Goal: Task Accomplishment & Management: Use online tool/utility

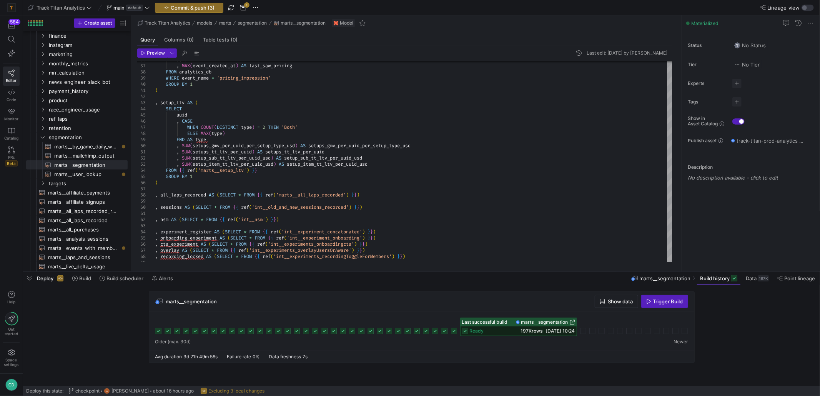
scroll to position [0, 116]
click at [40, 139] on y42-icon "Press SPACE to select this row." at bounding box center [43, 137] width 6 height 6
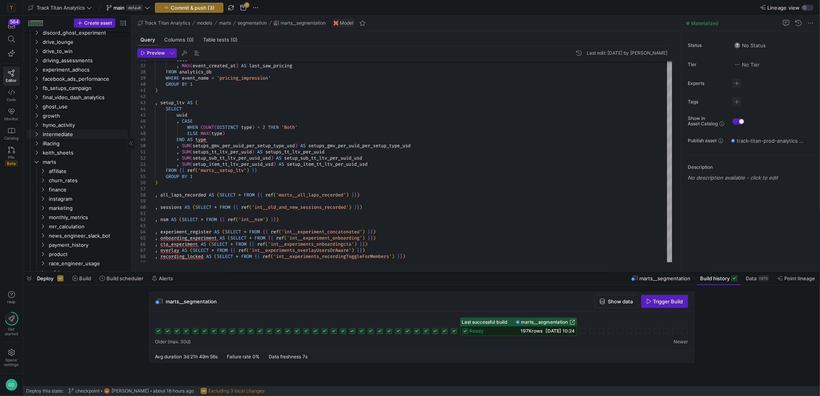
scroll to position [77, 0]
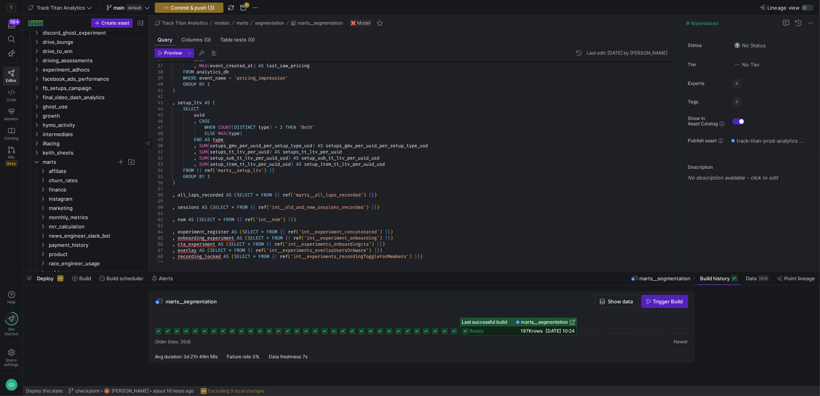
drag, startPoint x: 130, startPoint y: 128, endPoint x: 150, endPoint y: 159, distance: 36.4
click at [148, 130] on div at bounding box center [148, 143] width 0 height 256
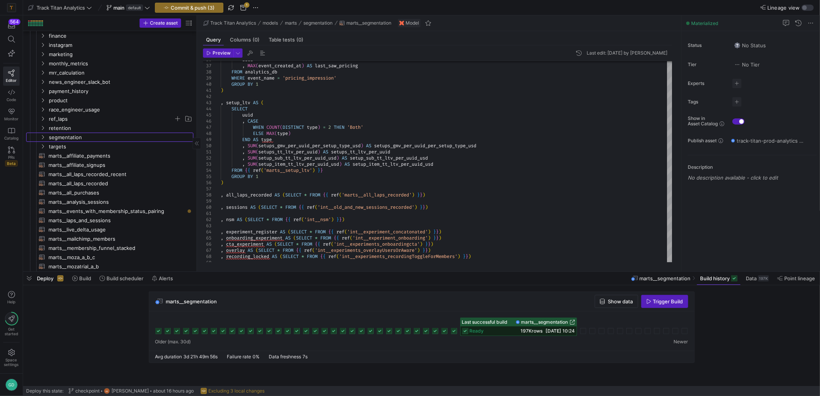
scroll to position [0, 0]
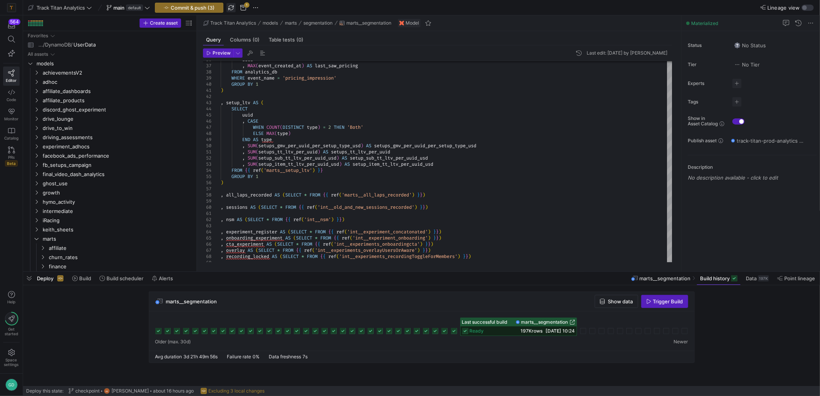
click at [234, 6] on span "button" at bounding box center [230, 7] width 9 height 9
click at [95, 145] on span "experiment_adhocs" at bounding box center [108, 146] width 131 height 9
click at [169, 23] on span "Create asset" at bounding box center [164, 22] width 28 height 5
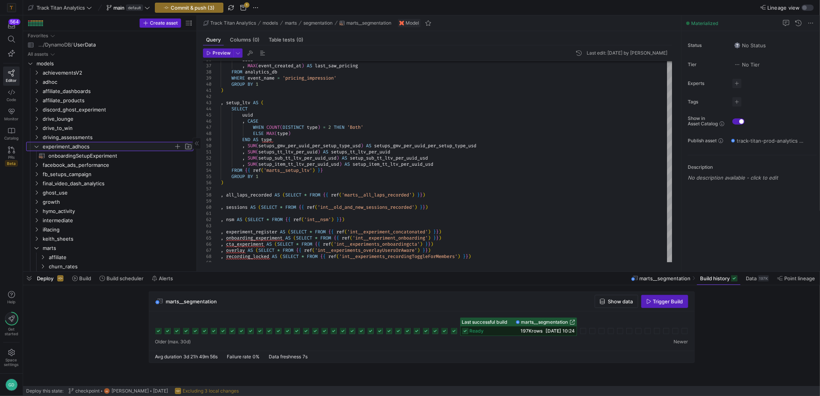
click at [191, 150] on span "Press SPACE to select this row." at bounding box center [189, 147] width 8 height 8
type input "setups"
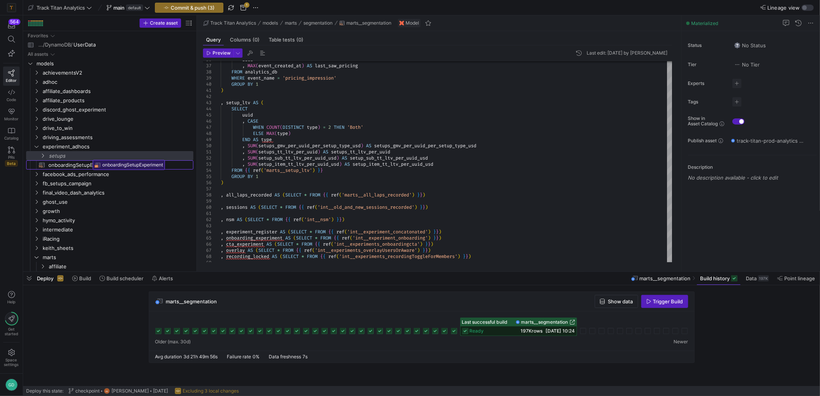
drag, startPoint x: 93, startPoint y: 166, endPoint x: 90, endPoint y: 157, distance: 9.1
click at [78, 154] on span "setups" at bounding box center [111, 155] width 125 height 9
click at [166, 22] on span "Create asset" at bounding box center [164, 22] width 28 height 5
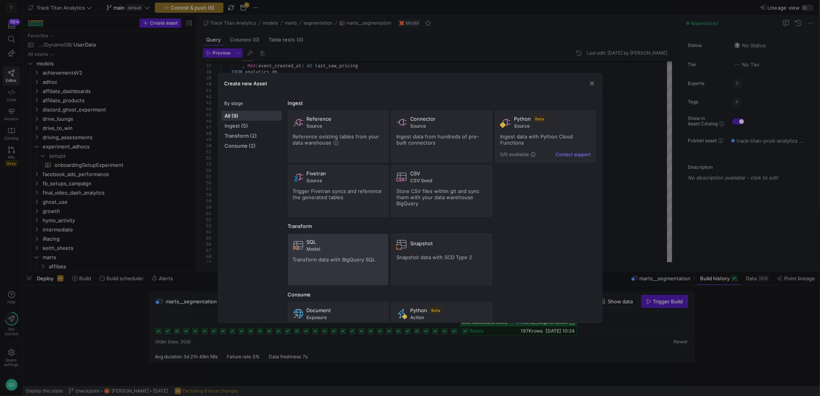
click at [340, 239] on div "SQL" at bounding box center [345, 242] width 77 height 6
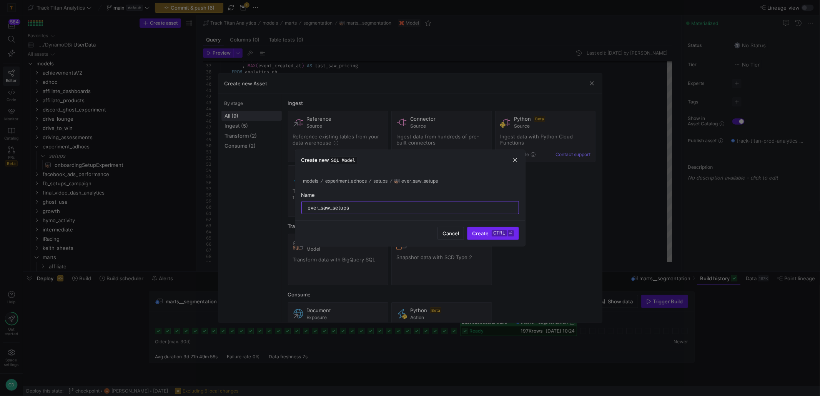
type input "ever_saw_setups"
click at [513, 234] on kbd "⏎" at bounding box center [511, 233] width 6 height 6
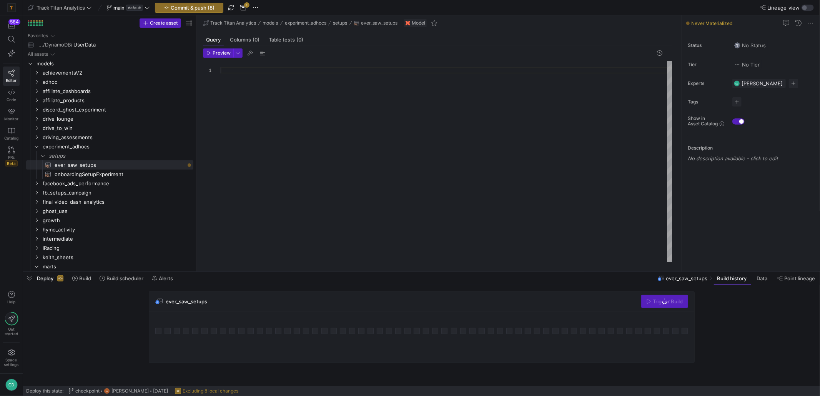
click at [333, 133] on div at bounding box center [447, 161] width 452 height 201
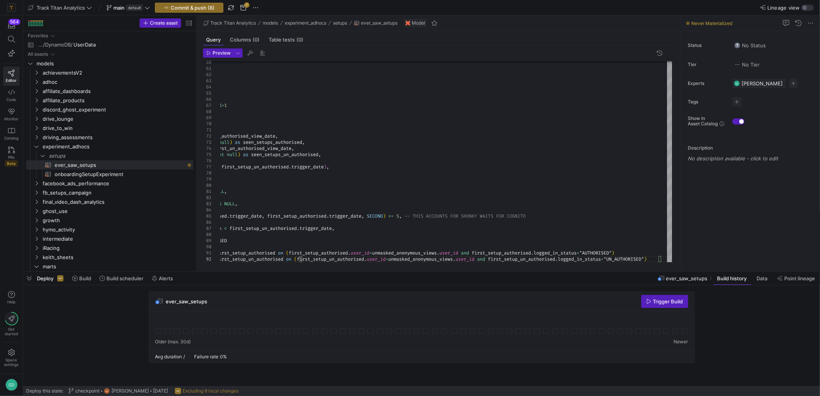
drag, startPoint x: 493, startPoint y: 267, endPoint x: 358, endPoint y: 265, distance: 134.6
click at [371, 269] on mat-tab-group "Query Columns (0) Table tests (0) Preview 60 61 62 63 64 65 66 67 68 69 70 71 7…" at bounding box center [437, 151] width 481 height 240
click at [358, 265] on div "Preview 60 61 62 63 64 65 66 67 68 69 70 71 72 73 74 75 76 77 78 79 80 81 82 83…" at bounding box center [437, 155] width 481 height 220
drag, startPoint x: 422, startPoint y: 252, endPoint x: 422, endPoint y: 243, distance: 9.2
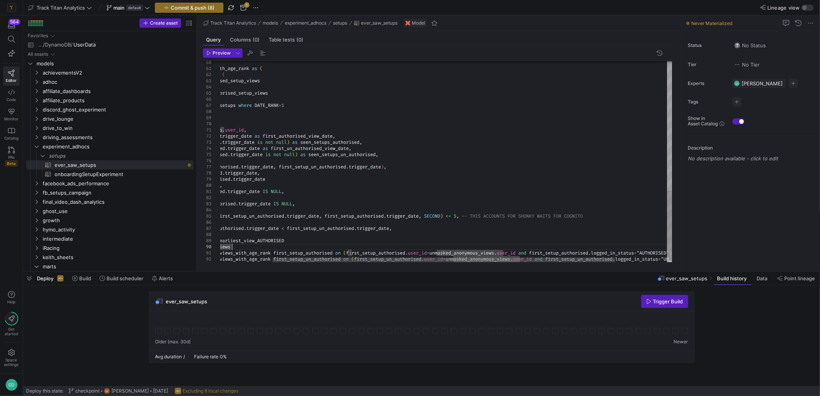
scroll to position [0, 441]
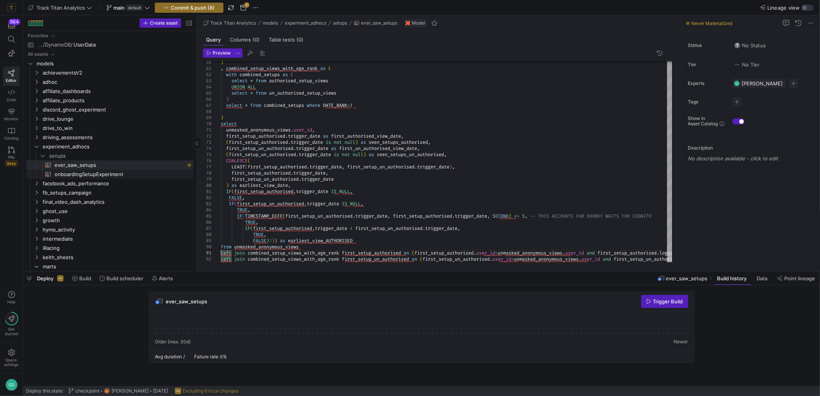
click at [97, 176] on span "onboardingSetupExperiment​​​​​​​​​​" at bounding box center [120, 174] width 130 height 9
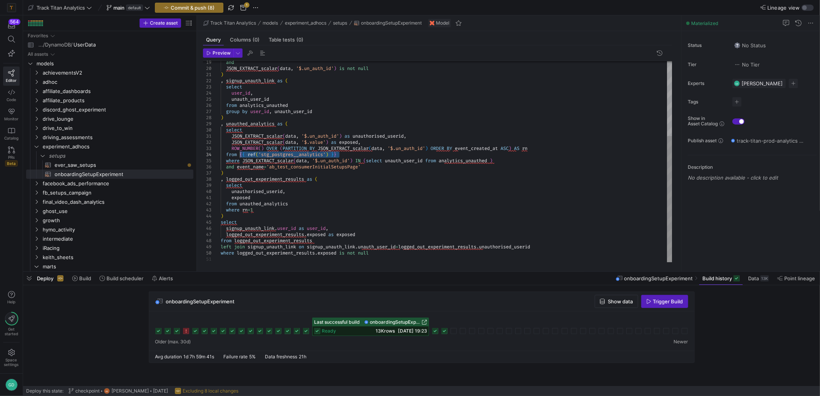
drag, startPoint x: 341, startPoint y: 156, endPoint x: 241, endPoint y: 155, distance: 100.4
click at [241, 155] on div "JSON_EXTRACT_scalar ( data , '$.un_auth_id' ) is not null ) , signup_unauth_lin…" at bounding box center [447, 102] width 452 height 320
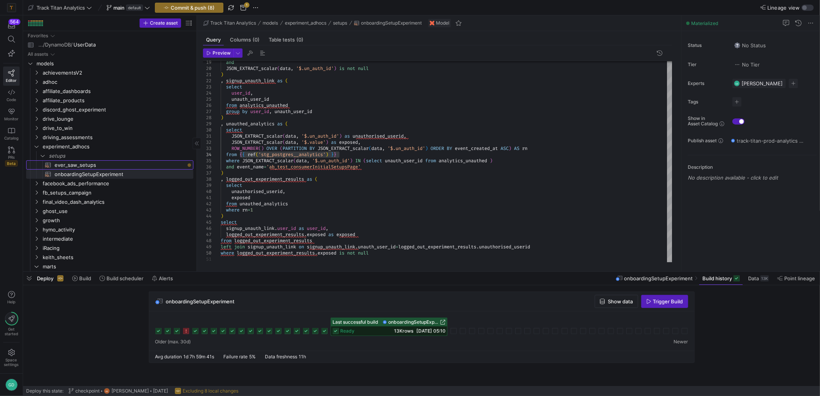
click at [69, 163] on span "ever_saw_setups​​​​​​​​​​" at bounding box center [120, 165] width 130 height 9
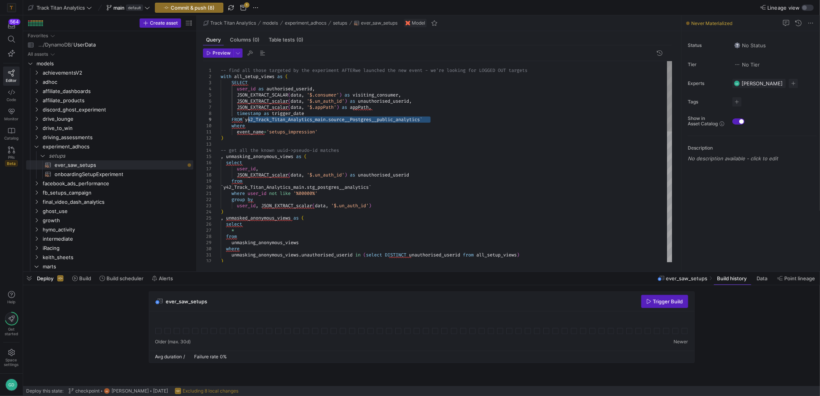
drag, startPoint x: 434, startPoint y: 119, endPoint x: 247, endPoint y: 118, distance: 187.2
click at [247, 118] on div "from ` y42_Track_Titan_Analytics_main . stg_postgres__analytics ` where user_id…" at bounding box center [447, 347] width 452 height 572
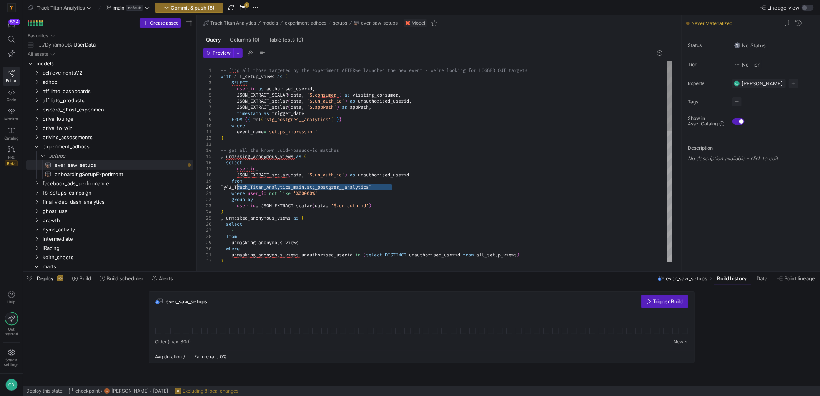
drag, startPoint x: 393, startPoint y: 188, endPoint x: 262, endPoint y: 192, distance: 131.6
click at [237, 187] on div "from ` y42_Track_Titan_Analytics_main . stg_postgres__analytics ` where user_id…" at bounding box center [447, 347] width 452 height 572
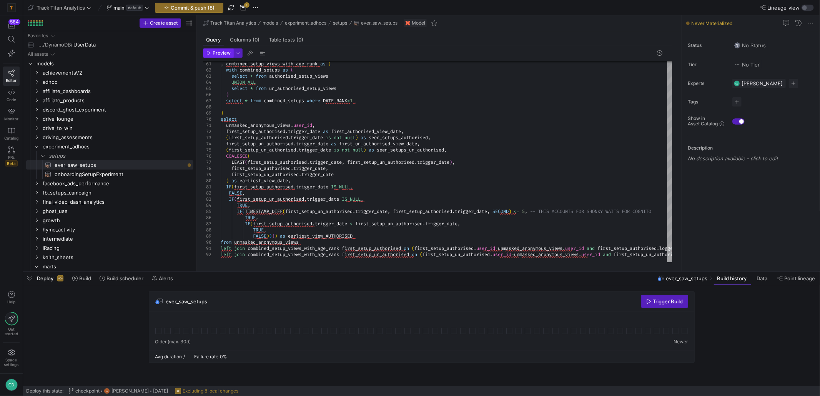
click at [208, 54] on icon "button" at bounding box center [208, 53] width 5 height 5
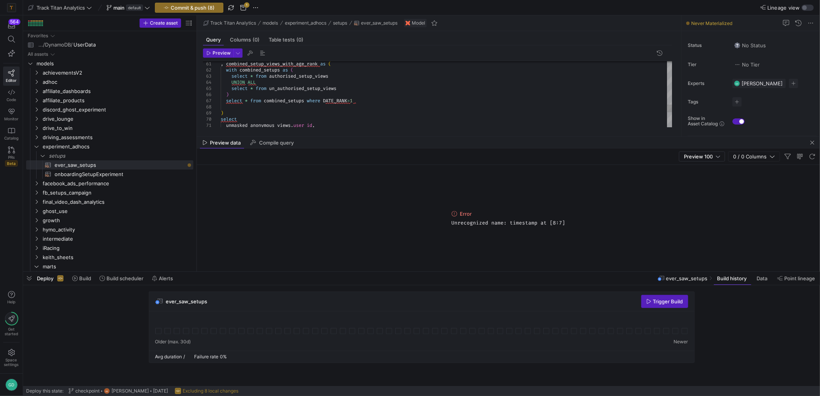
scroll to position [0, 115]
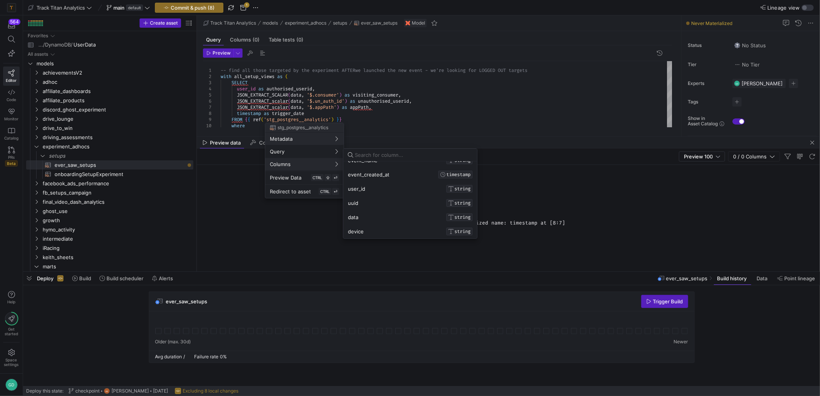
scroll to position [0, 0]
drag, startPoint x: 372, startPoint y: 118, endPoint x: 298, endPoint y: 118, distance: 73.4
click at [366, 118] on div at bounding box center [410, 198] width 820 height 396
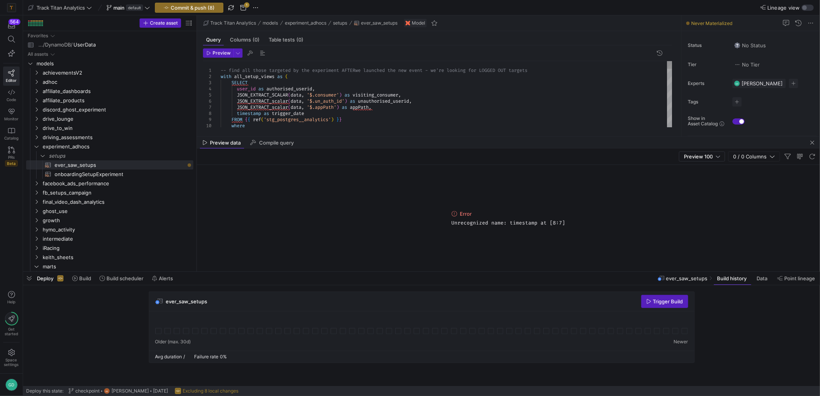
click at [253, 114] on div "timestamp as trigger_date FROM { { ref ( 'stg_postgres__analytics' ) } } where …" at bounding box center [447, 347] width 452 height 572
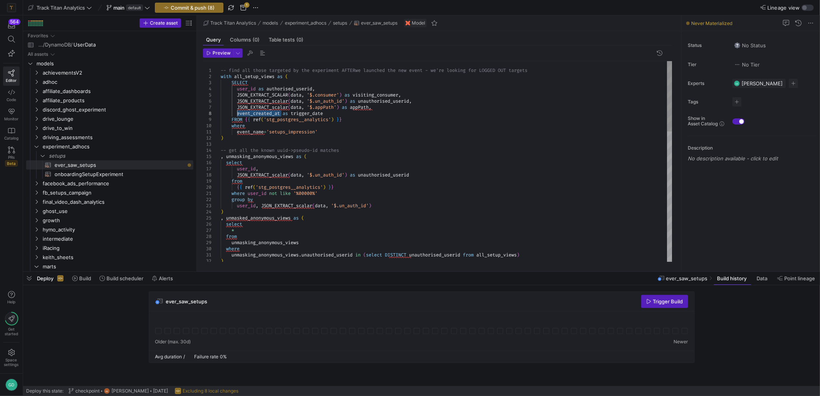
drag, startPoint x: 393, startPoint y: 136, endPoint x: 380, endPoint y: 283, distance: 147.8
click at [382, 291] on as-split "Track Titan Analytics main default Commit & push (8) 1 Lineage view Create asse…" at bounding box center [421, 198] width 797 height 396
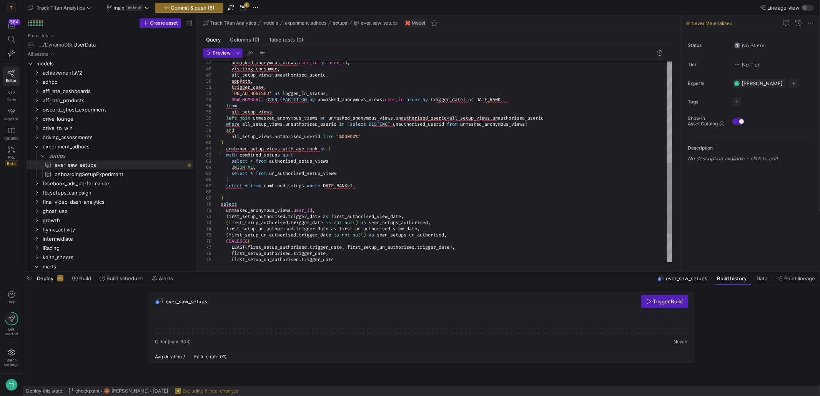
click at [285, 198] on div "unmasked_anonymous_views . user_id as user_id , visiting_consumer , all_setup_v…" at bounding box center [447, 56] width 452 height 572
type textarea ", combined_setup_views_with_age_rank as ( with combined_setups as ( select * fr…"
type textarea "ti"
type textarea "IF(first_setup_authorised.trigger_date IS NULL, FALSE, IF(first_setup_un_author…"
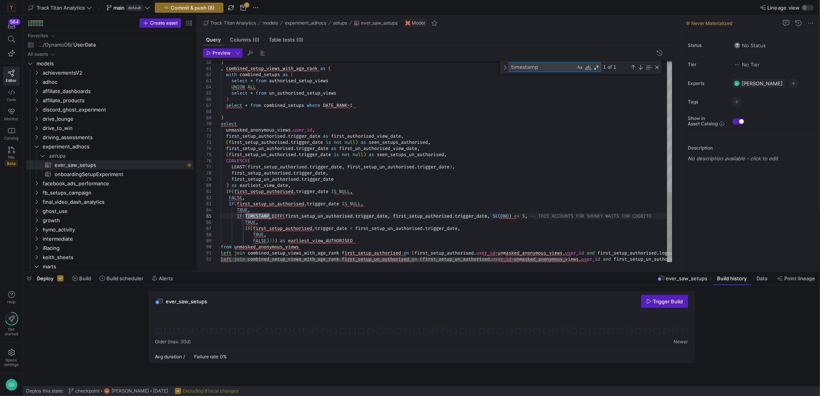
type textarea "timestamp"
click at [221, 56] on span "button" at bounding box center [218, 53] width 30 height 8
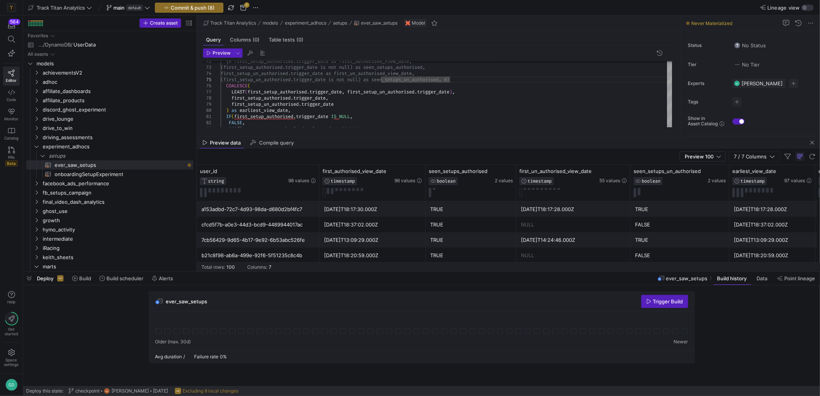
click at [316, 242] on div "7cb56429-9d65-4b17-9e92-6b53abc526fe" at bounding box center [258, 239] width 123 height 15
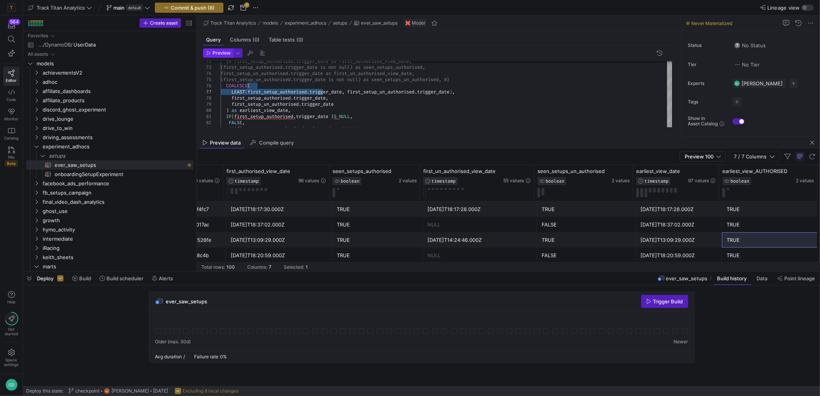
click at [216, 57] on span "button" at bounding box center [218, 53] width 30 height 8
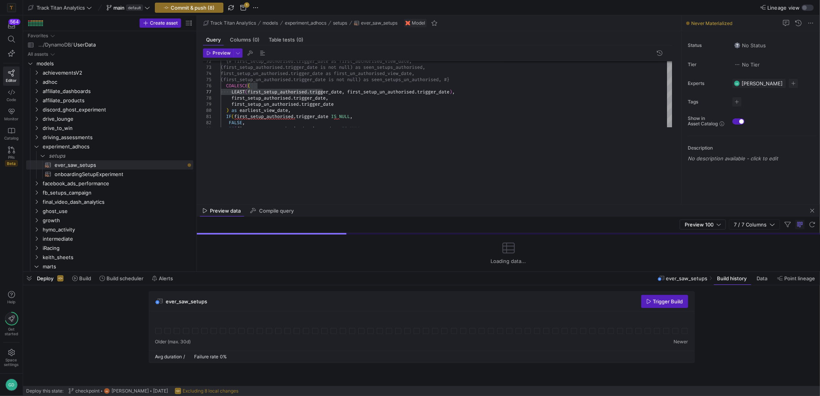
drag, startPoint x: 471, startPoint y: 136, endPoint x: 483, endPoint y: 201, distance: 65.8
click at [484, 205] on div at bounding box center [508, 205] width 623 height 0
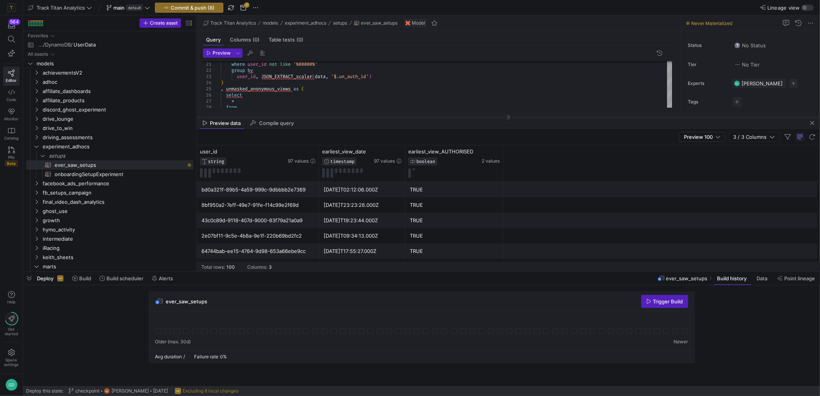
drag, startPoint x: 473, startPoint y: 203, endPoint x: 464, endPoint y: 117, distance: 86.2
click at [464, 117] on div at bounding box center [508, 117] width 623 height 0
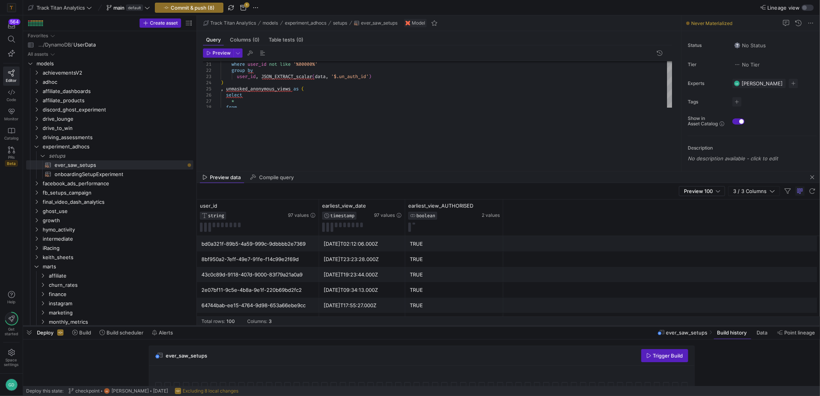
drag, startPoint x: 473, startPoint y: 272, endPoint x: 478, endPoint y: 326, distance: 54.5
click at [478, 326] on div at bounding box center [421, 325] width 797 height 3
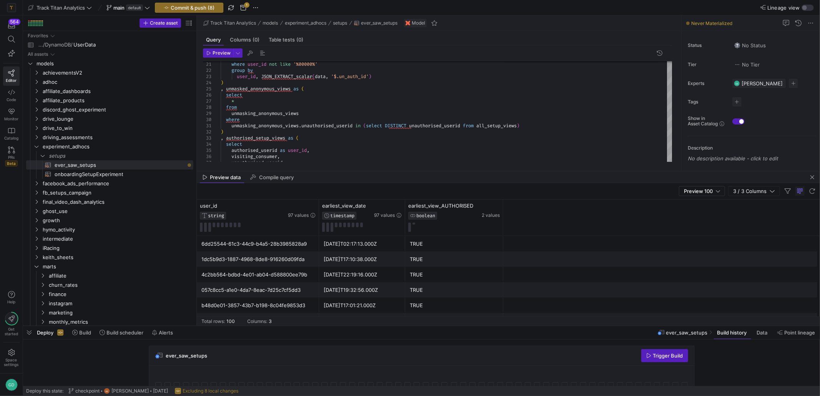
scroll to position [0, 0]
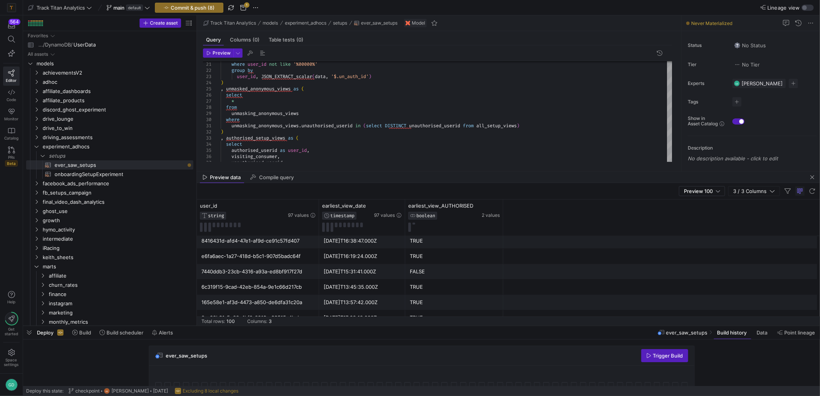
type textarea "unmasking_anonymous_views.unauthorised_userid in (select DISTINCT unauthorised_…"
click at [416, 152] on div "where user_id not like '%00000%' group by user_id , JSON_EXTRACT_scalar ( data …" at bounding box center [447, 218] width 452 height 572
click at [183, 12] on span "button" at bounding box center [189, 7] width 68 height 9
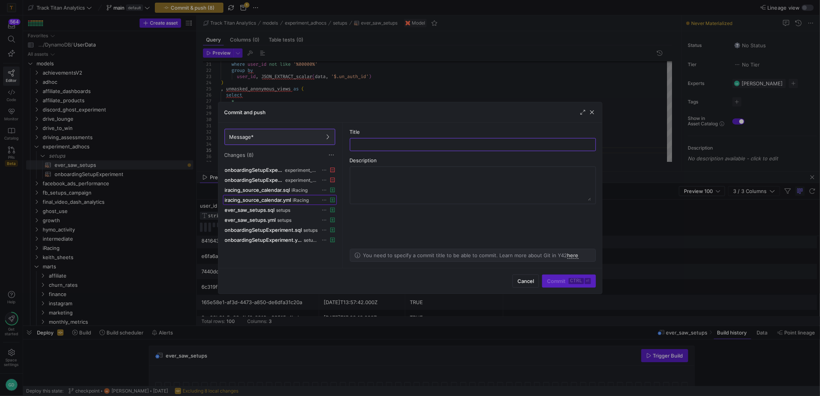
click at [275, 196] on span at bounding box center [279, 199] width 113 height 9
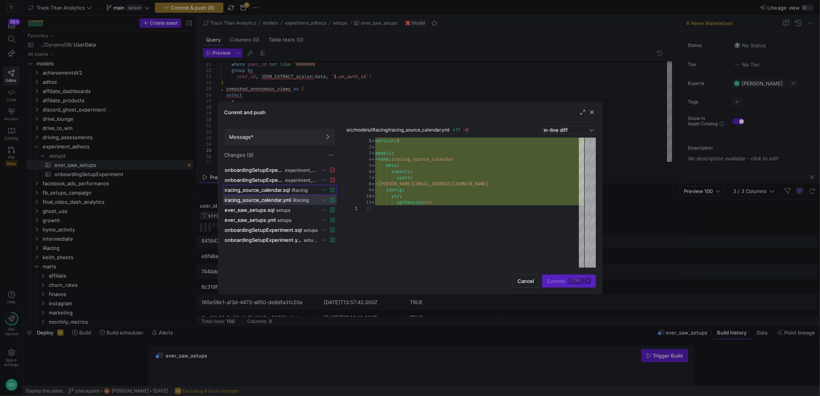
click at [273, 190] on span "iracing_source_calendar.sql" at bounding box center [257, 190] width 65 height 6
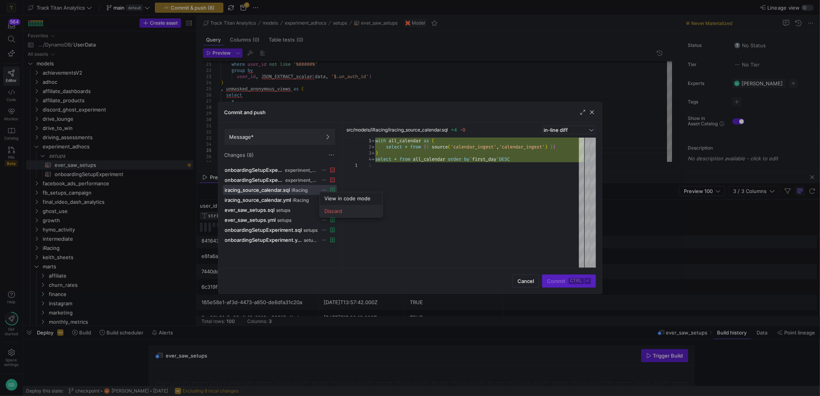
click at [326, 210] on span "Discard" at bounding box center [333, 211] width 18 height 6
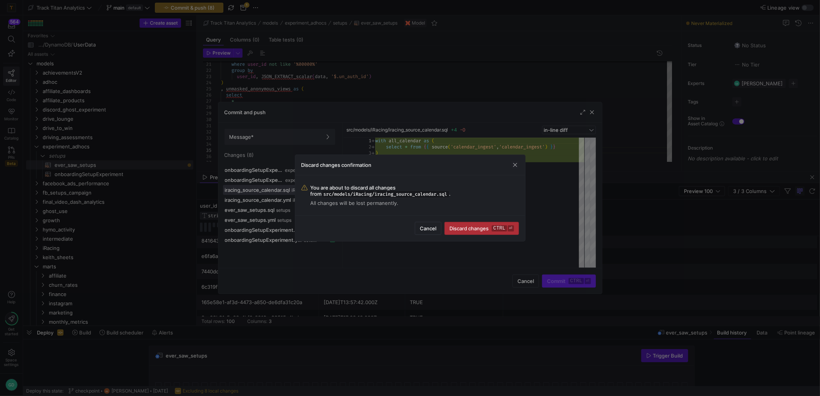
click at [477, 231] on span "Discard changes ctrl ⏎" at bounding box center [481, 228] width 64 height 6
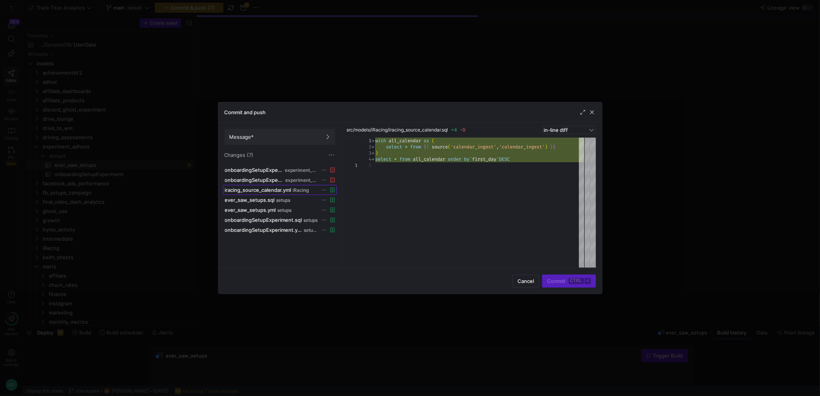
click at [323, 193] on span "iracing_source_calendar.yml iRacing" at bounding box center [280, 190] width 110 height 6
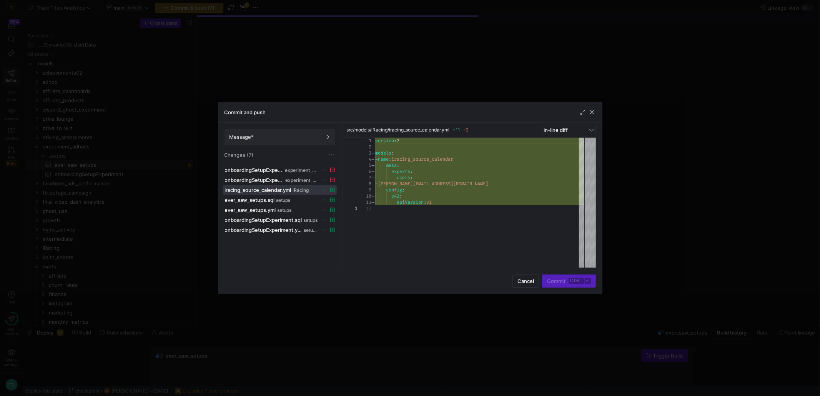
click at [323, 190] on icon at bounding box center [324, 190] width 5 height 5
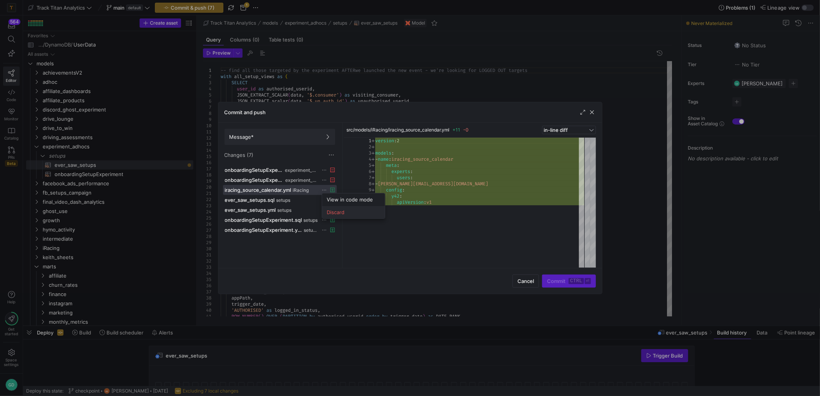
click at [339, 213] on span "Discard" at bounding box center [336, 212] width 18 height 6
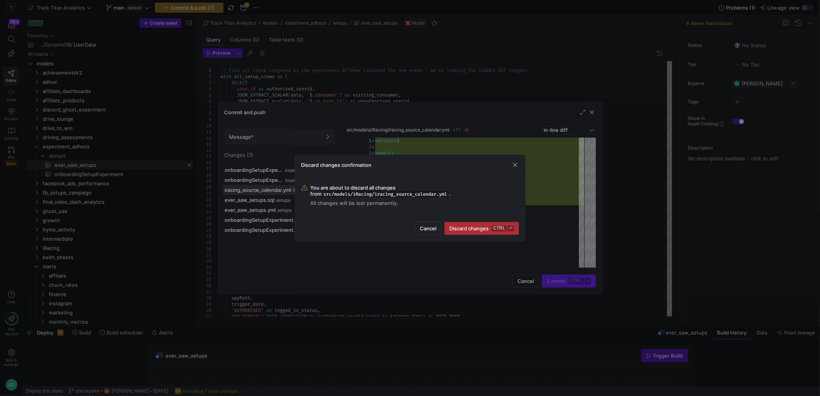
click at [474, 231] on span "submit" at bounding box center [481, 228] width 73 height 12
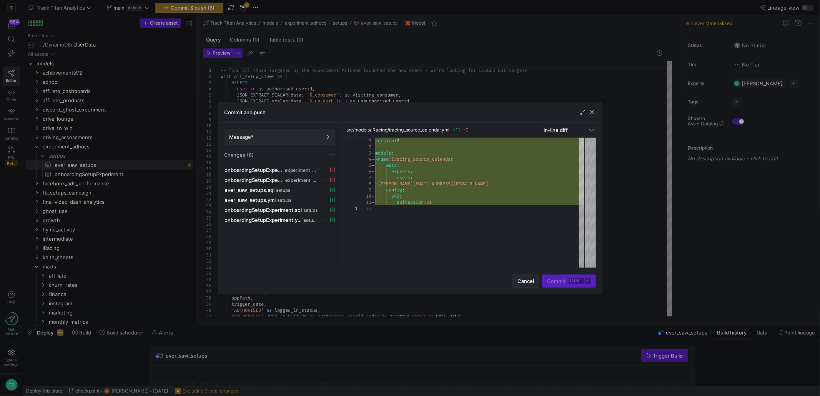
click at [521, 282] on span "Cancel" at bounding box center [526, 281] width 17 height 6
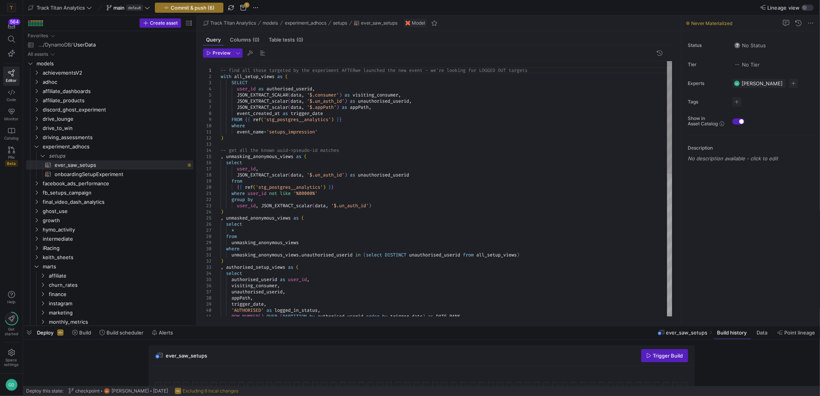
type textarea "event_name='setups_impression' ) -- get all the known uuid->pseudo-id matches ,…"
click at [387, 160] on div "-- find all those targeted by the experiment AFTER we launched the new event - …" at bounding box center [447, 350] width 452 height 578
click at [203, 5] on span "Commit & push (6)" at bounding box center [193, 8] width 44 height 6
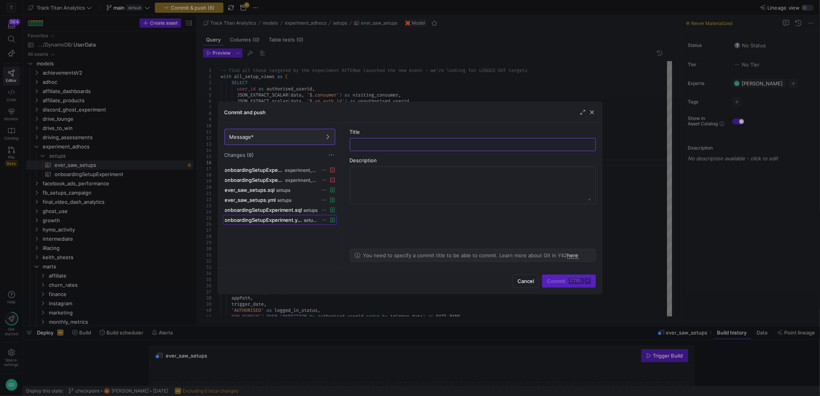
click at [279, 215] on span at bounding box center [279, 219] width 113 height 9
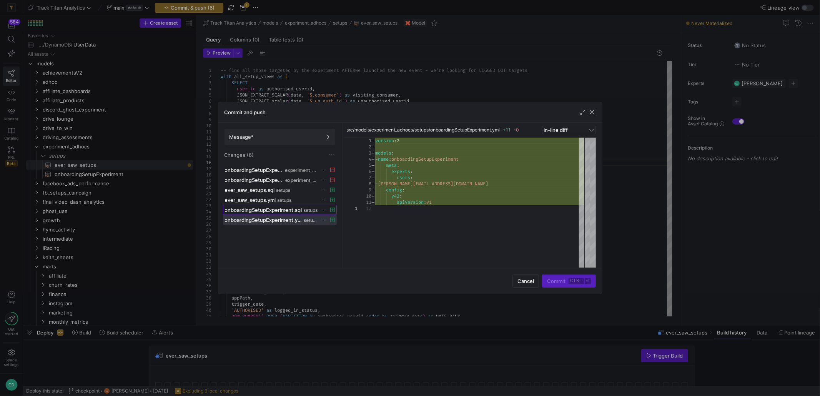
click at [274, 208] on span "onboardingSetupExperiment.sql" at bounding box center [263, 210] width 77 height 6
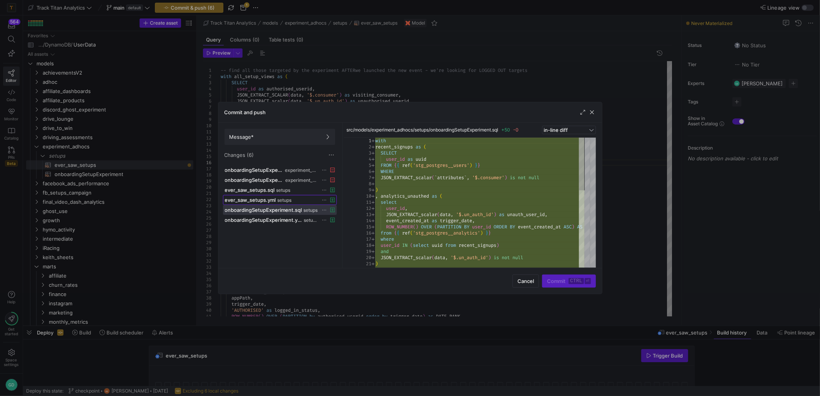
click at [265, 201] on span "ever_saw_setups.yml" at bounding box center [250, 200] width 51 height 6
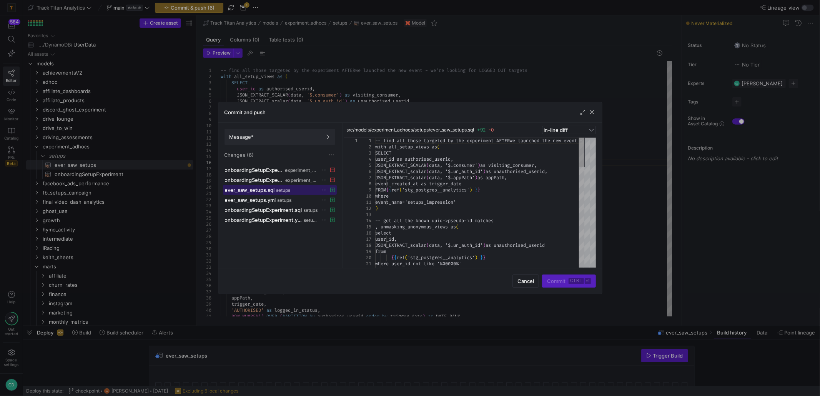
click at [262, 189] on span "ever_saw_setups.sql" at bounding box center [250, 190] width 50 height 6
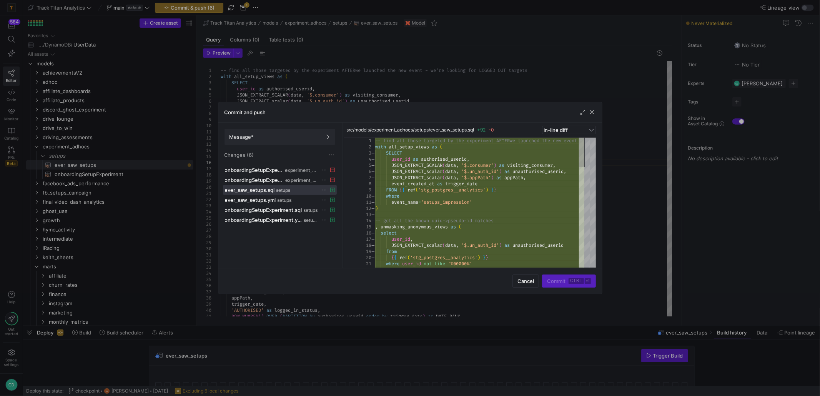
click at [273, 126] on div "Message* Changes (6)" at bounding box center [279, 144] width 123 height 42
click at [279, 135] on span "Message*" at bounding box center [280, 137] width 101 height 6
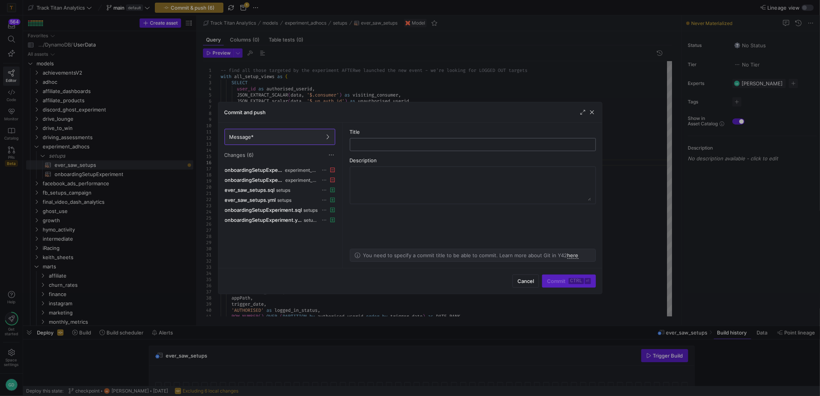
click at [409, 138] on div at bounding box center [472, 144] width 233 height 12
type input "adding ever_saw_setups model"
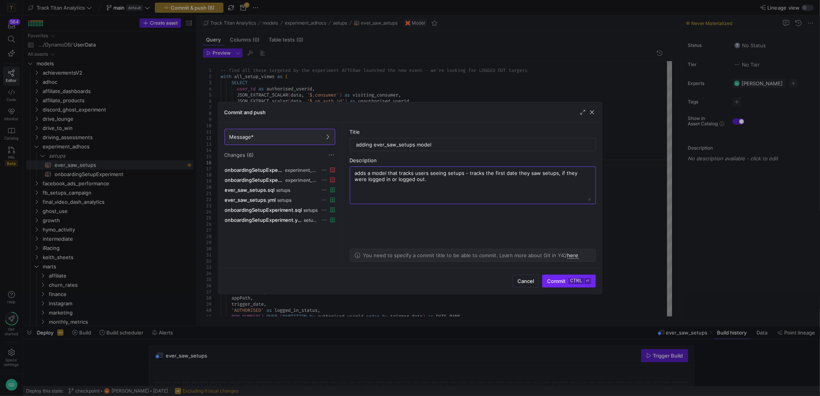
type textarea "adds a model that tracks users seeing setups - tracks the first date they saw s…"
click at [579, 278] on kbd "ctrl" at bounding box center [576, 281] width 15 height 6
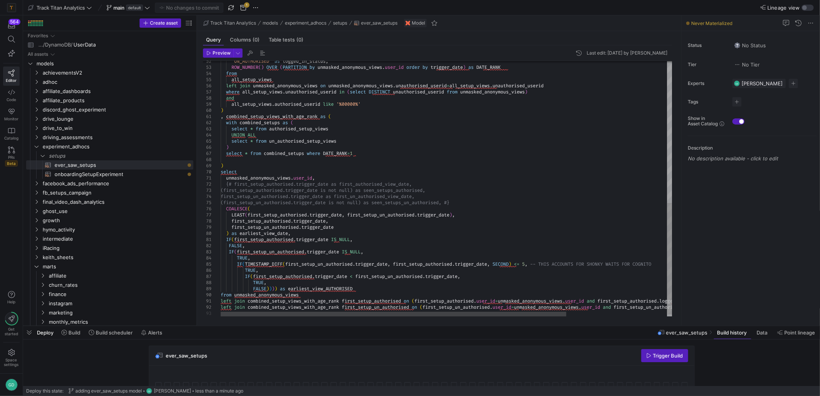
click at [397, 234] on div "'UN_AUTHORISED' as logged_in_status , ROW_NUMBER ( ) OVER ( PARTITION by unmask…" at bounding box center [512, 29] width 583 height 583
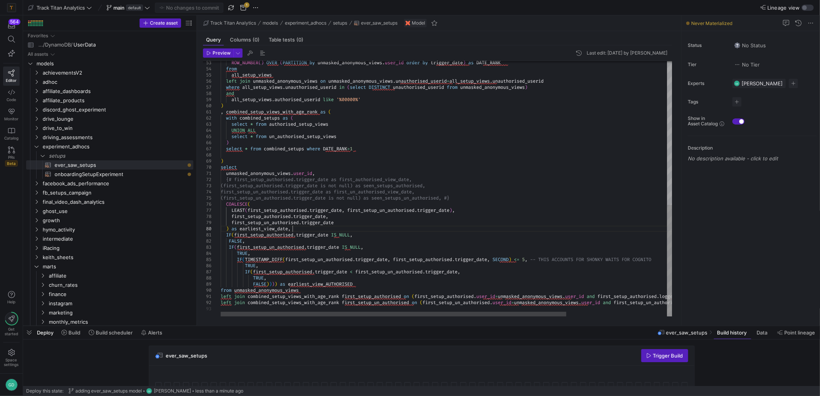
type textarea ", combined_setup_views_with_age_rank as ( with combined_setups as ( select * fr…"
click at [527, 163] on div "ROW_NUMBER ( ) OVER ( PARTITION by unmasked_anonymous_views . user_id order by …" at bounding box center [512, 25] width 583 height 583
click at [178, 155] on span "Press SPACE to select this row." at bounding box center [178, 156] width 8 height 8
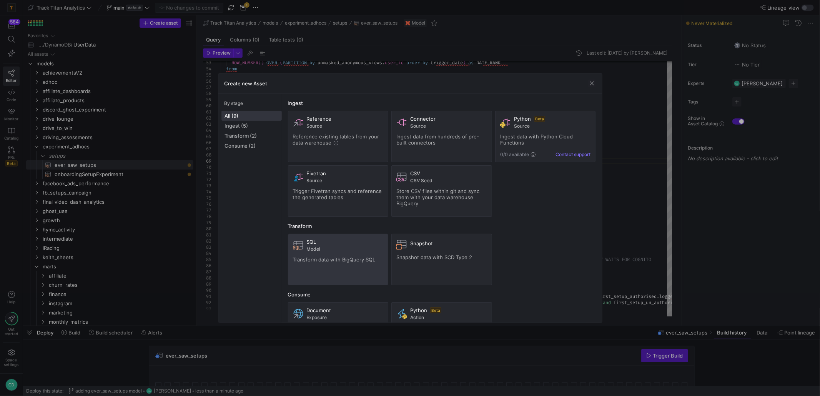
click at [342, 267] on div "SQL Model Transform data with BigQuery SQL" at bounding box center [338, 260] width 91 height 42
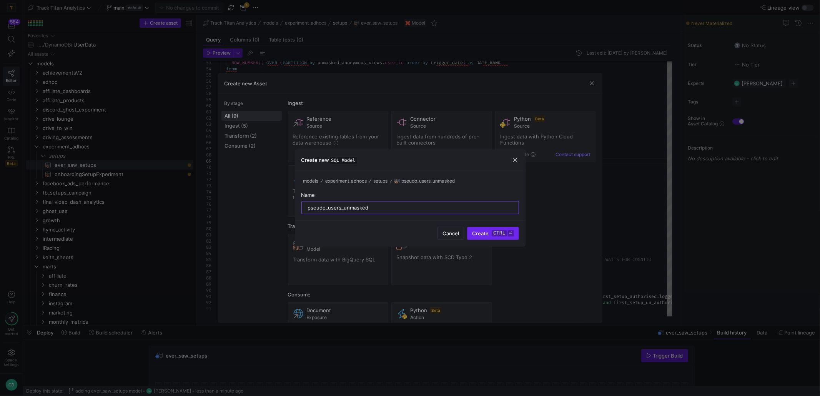
type input "pseudo_users_unmasked"
click at [508, 233] on kbd "⏎" at bounding box center [511, 233] width 6 height 6
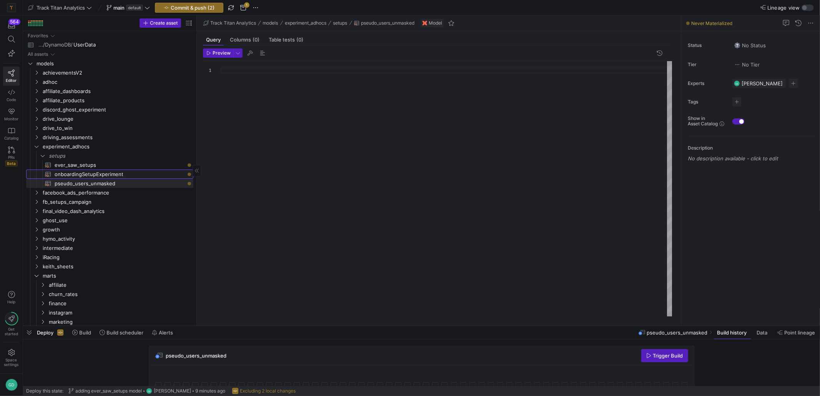
click at [87, 175] on span "onboardingSetupExperiment​​​​​​​​​​" at bounding box center [120, 174] width 130 height 9
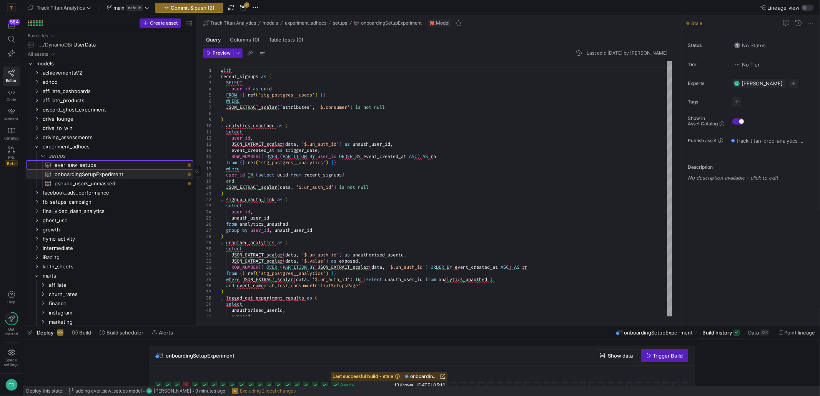
click at [79, 167] on span "ever_saw_setups​​​​​​​​​​" at bounding box center [120, 165] width 130 height 9
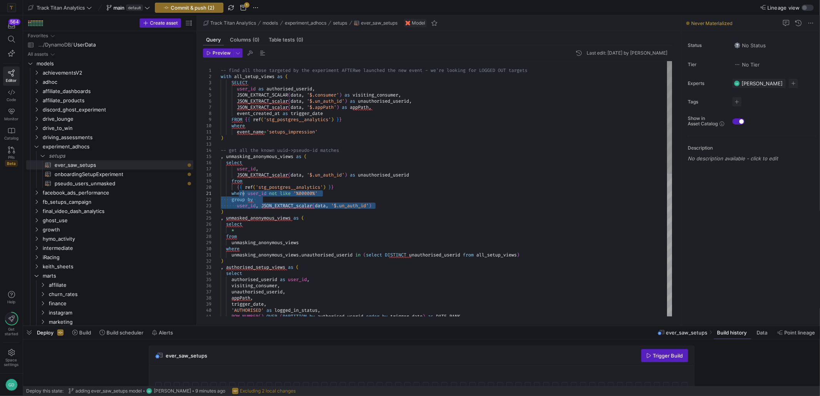
type textarea "event_name='setups_impression' ) -- get all the known uuid->pseudo-id matches ,…"
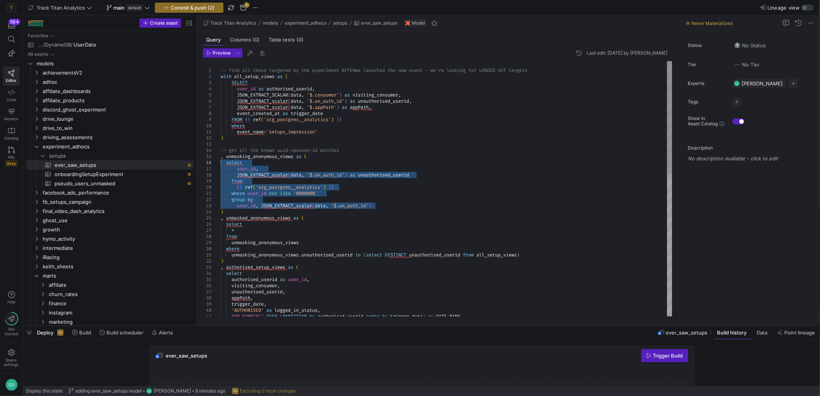
drag, startPoint x: 378, startPoint y: 207, endPoint x: 161, endPoint y: 164, distance: 220.8
click at [221, 164] on div "-- find all those targeted by the experiment AFTER we launched the new event - …" at bounding box center [447, 350] width 452 height 578
click at [115, 186] on span "pseudo_users_unmasked​​​​​​​​​​" at bounding box center [120, 183] width 130 height 9
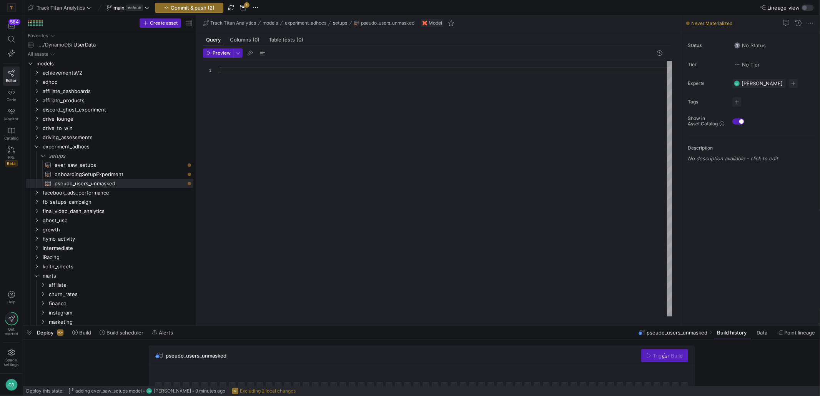
click at [243, 142] on div at bounding box center [447, 188] width 452 height 255
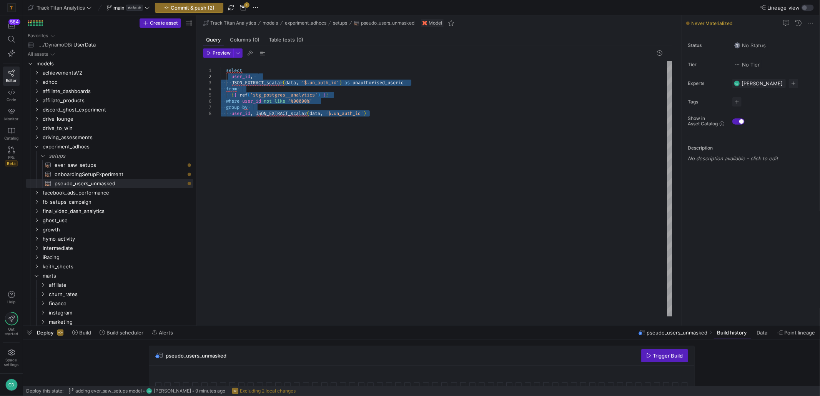
click at [256, 163] on div "select user_id , JSON_EXTRACT_scalar ( data , '$.un_auth_id' ) as unauthorised_…" at bounding box center [447, 188] width 452 height 255
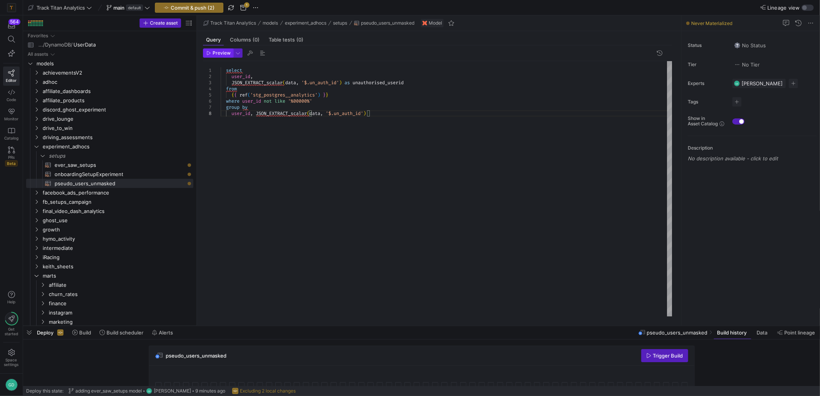
click at [217, 55] on span "Preview" at bounding box center [222, 52] width 18 height 5
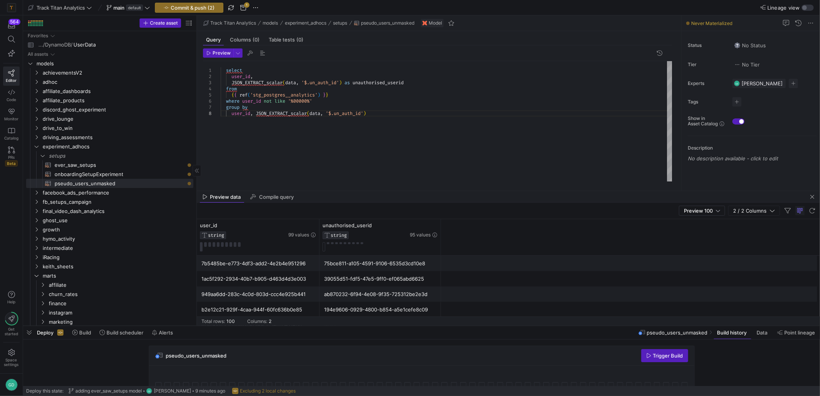
click at [97, 176] on span "onboardingSetupExperiment​​​​​​​​​​" at bounding box center [120, 174] width 130 height 9
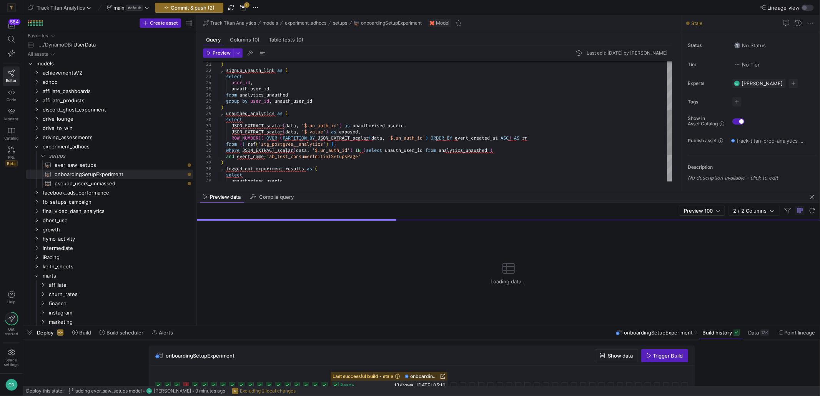
drag, startPoint x: 291, startPoint y: 112, endPoint x: 311, endPoint y: 126, distance: 24.5
click at [291, 112] on div ") , signup_unauth_link as ( select user_id , unauth_user_id from analytics_unau…" at bounding box center [447, 92] width 452 height 320
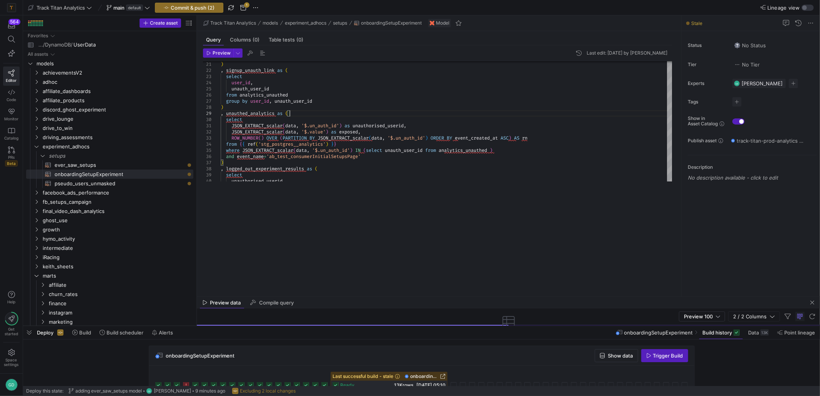
drag, startPoint x: 459, startPoint y: 191, endPoint x: 444, endPoint y: 267, distance: 78.0
click at [463, 297] on div at bounding box center [508, 296] width 623 height 0
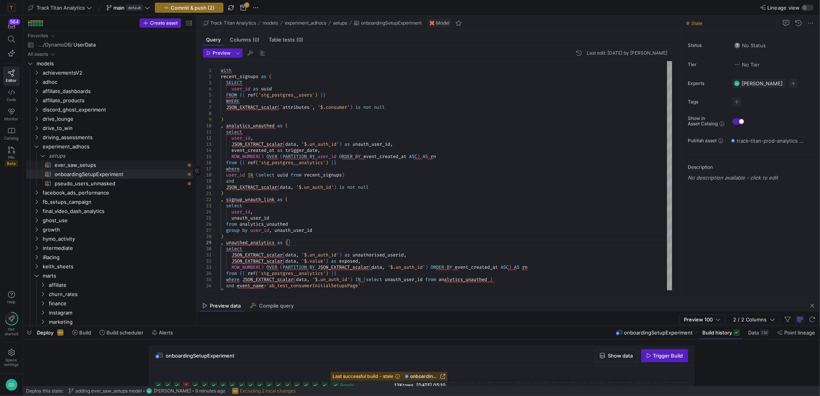
click at [85, 161] on span "ever_saw_setups​​​​​​​​​​" at bounding box center [120, 165] width 130 height 9
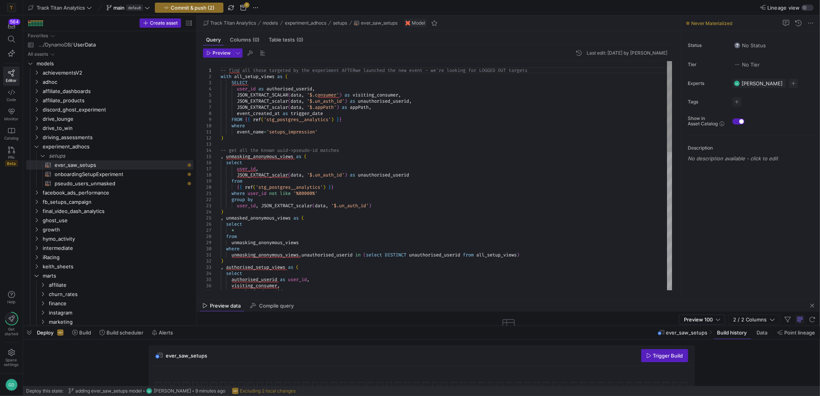
click at [323, 161] on div "-- find all those targeted by the experiment AFTER we launched the new event - …" at bounding box center [447, 350] width 452 height 578
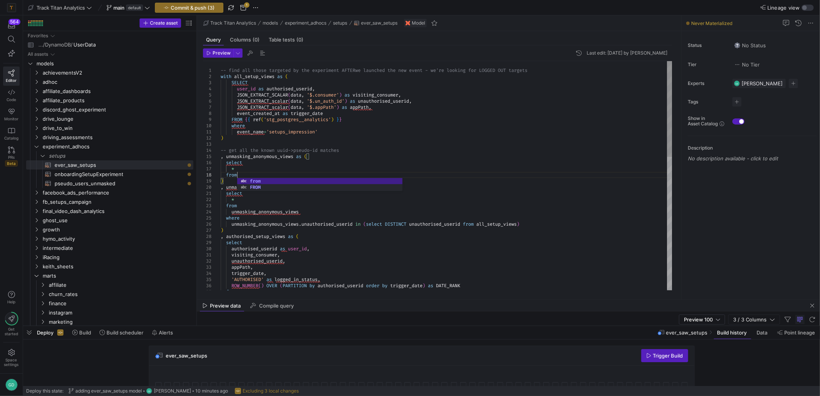
scroll to position [43, 18]
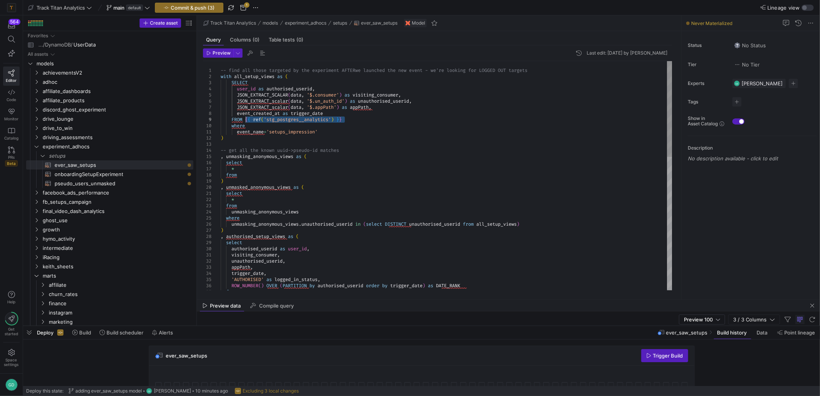
drag, startPoint x: 346, startPoint y: 120, endPoint x: 252, endPoint y: 141, distance: 96.2
click at [246, 120] on div "-- find all those targeted by the experiment AFTER we launched the new event - …" at bounding box center [447, 334] width 452 height 547
click at [265, 182] on div "-- find all those targeted by the experiment AFTER we launched the new event - …" at bounding box center [447, 334] width 452 height 547
click at [267, 175] on div "-- find all those targeted by the experiment AFTER we launched the new event - …" at bounding box center [447, 334] width 452 height 547
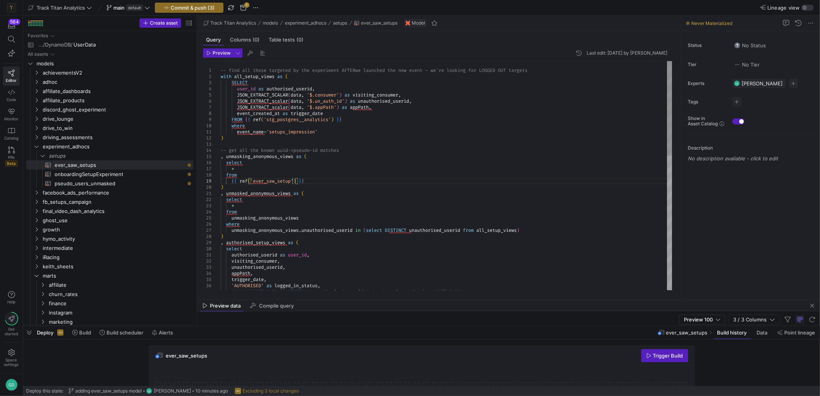
scroll to position [49, 74]
type textarea "event_name='setups_impression' ) -- get all the known uuid->pseudo-id matches ,…"
click at [105, 167] on span "ever_saw_setups​​​​​​​​​​" at bounding box center [120, 165] width 130 height 9
click at [376, 168] on div "-- find all those targeted by the experiment AFTER we launched the new event - …" at bounding box center [447, 338] width 452 height 554
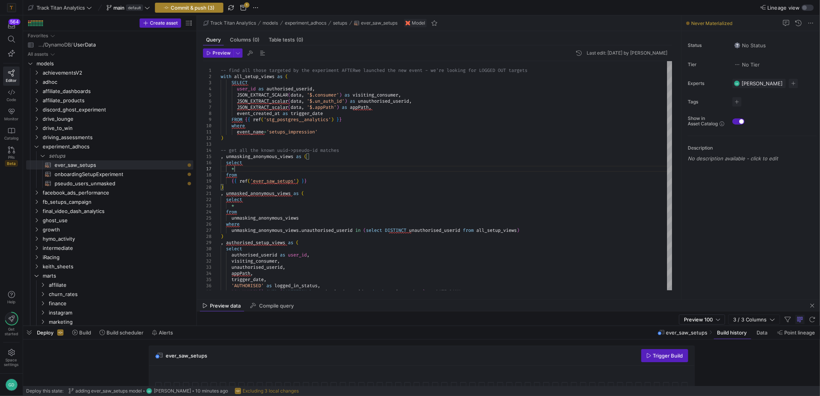
click at [186, 6] on span "Commit & push (3)" at bounding box center [193, 8] width 44 height 6
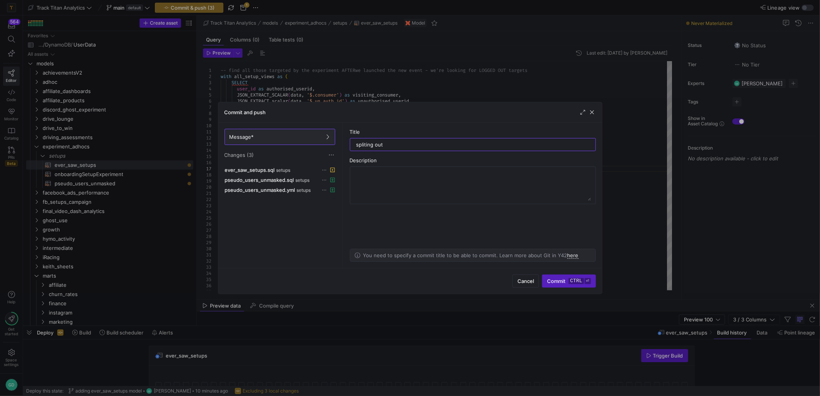
type input "spliting out"
type input "splitting out unmasking logged out users"
click at [558, 275] on span "submit" at bounding box center [568, 281] width 53 height 12
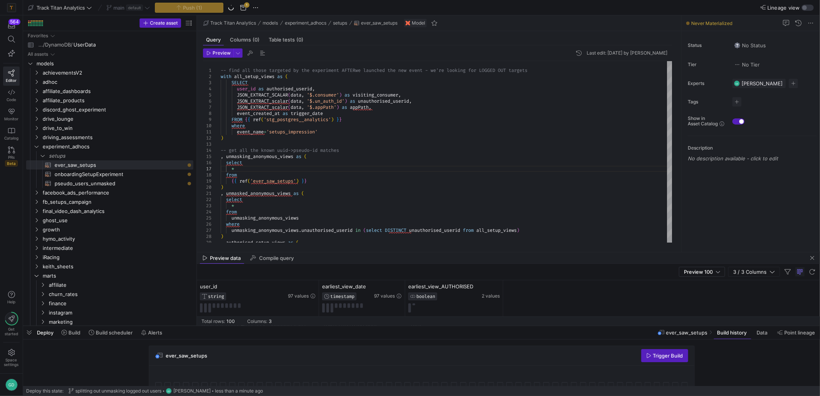
drag, startPoint x: 532, startPoint y: 300, endPoint x: 525, endPoint y: 256, distance: 44.0
click at [525, 252] on div at bounding box center [508, 252] width 623 height 0
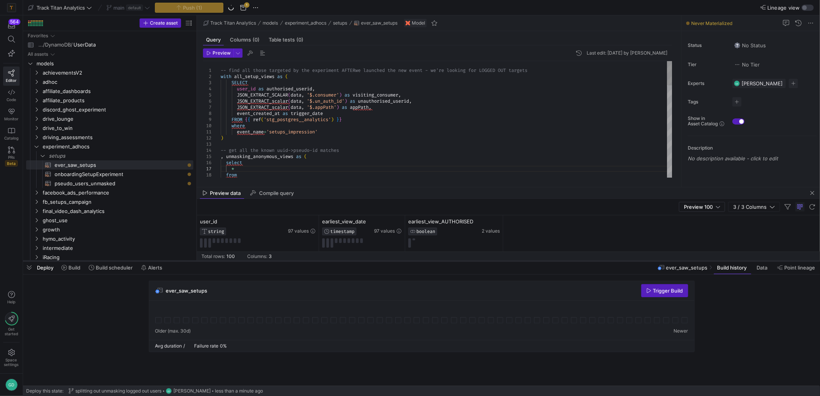
drag, startPoint x: 439, startPoint y: 326, endPoint x: 438, endPoint y: 261, distance: 65.0
click at [438, 261] on div at bounding box center [421, 261] width 797 height 3
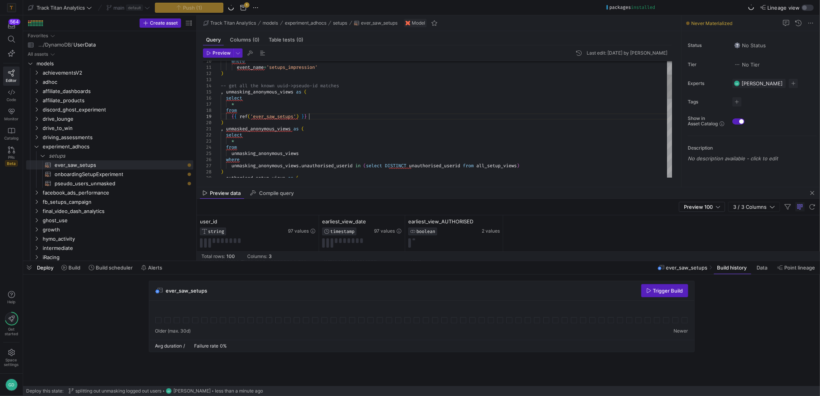
click at [314, 116] on div "where event_name = 'setups_impression' ) -- get all the known uuid->pseudo-id m…" at bounding box center [447, 274] width 452 height 554
click at [345, 117] on div "where event_name = 'setups_impression' ) -- get all the known uuid->pseudo-id m…" at bounding box center [447, 274] width 452 height 554
click at [280, 116] on div "where event_name = 'setups_impression' ) -- get all the known uuid->pseudo-id m…" at bounding box center [447, 274] width 452 height 554
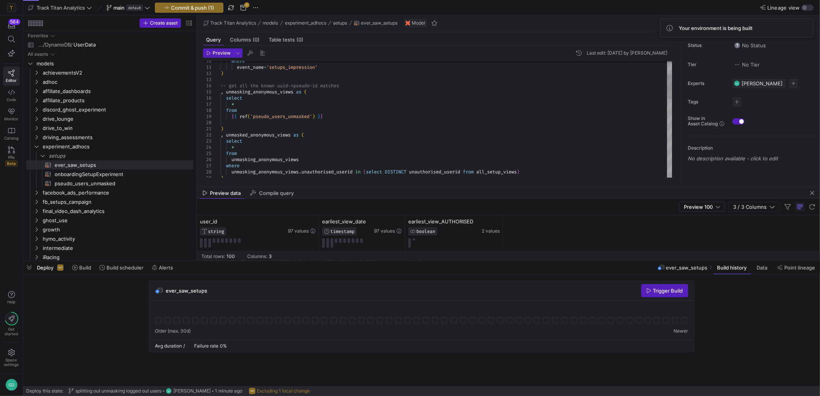
scroll to position [6, 3]
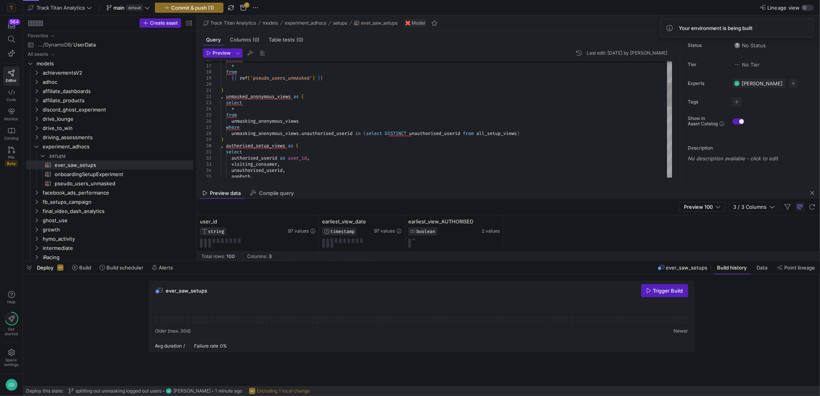
click at [322, 99] on div "select * from { { ref ( 'pseudo_users_unmasked' ) } } ) , unmasked_anonymous_vi…" at bounding box center [447, 238] width 452 height 560
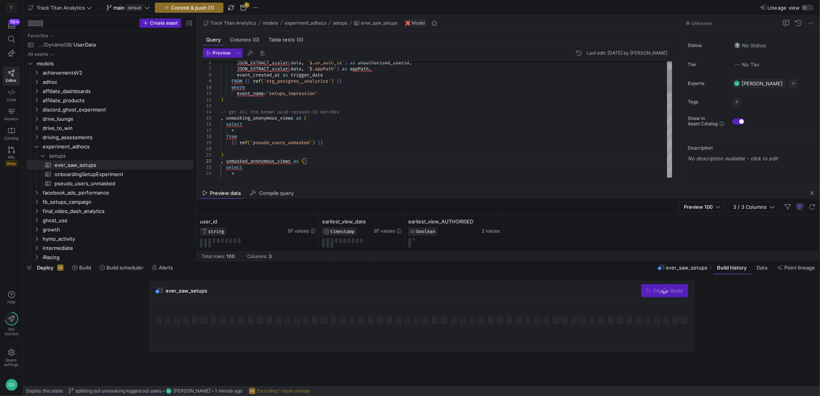
click at [351, 144] on div "select * from { { ref ( 'pseudo_users_unmasked' ) } } ) , unmasked_anonymous_vi…" at bounding box center [447, 303] width 452 height 560
click at [340, 145] on div "select * from { { ref ( 'pseudo_users_unmasked' ) } } ) , unmasked_anonymous_vi…" at bounding box center [447, 303] width 452 height 560
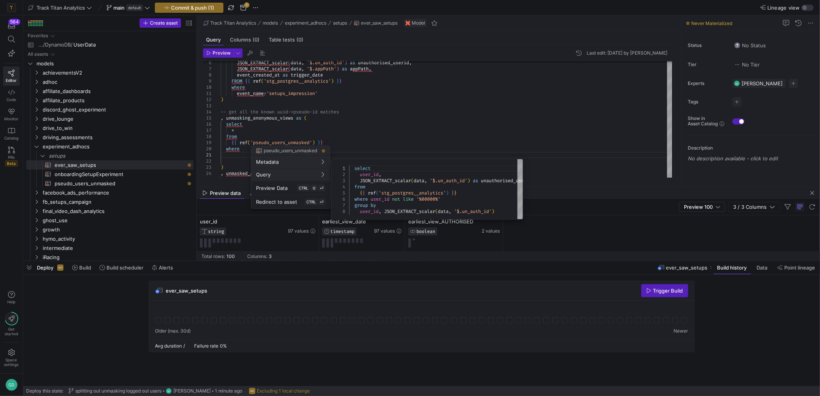
click at [488, 183] on div "select user_id , JSON_EXTRACT_scalar ( data , '$.un_auth_id' ) as unauthorised_…" at bounding box center [436, 189] width 174 height 60
click at [316, 131] on div at bounding box center [410, 198] width 820 height 396
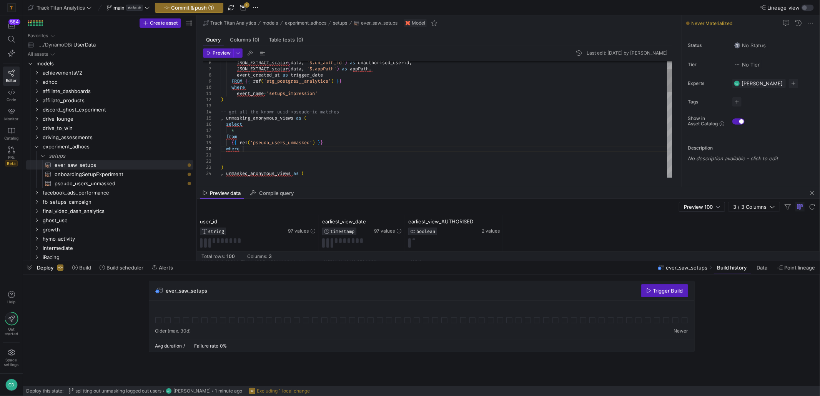
drag, startPoint x: 259, startPoint y: 149, endPoint x: 257, endPoint y: 156, distance: 7.1
click at [258, 149] on div "select * from { { ref ( 'pseudo_users_unmasked' ) } } ) , unmasked_anonymous_vi…" at bounding box center [447, 309] width 452 height 572
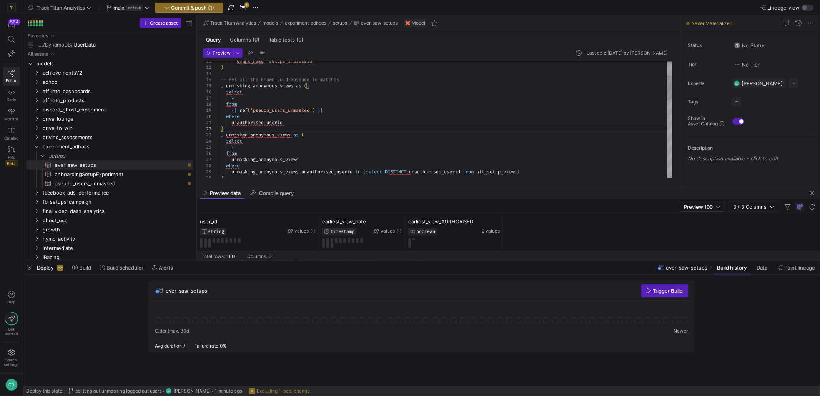
click at [249, 127] on div "select * from { { ref ( 'pseudo_users_unmasked' ) } } ) , unmasked_anonymous_vi…" at bounding box center [447, 273] width 452 height 566
click at [298, 118] on div "select * from { { ref ( 'pseudo_users_unmasked' ) } } ) , unmasked_anonymous_vi…" at bounding box center [447, 273] width 452 height 566
click at [298, 120] on div "select * from { { ref ( 'pseudo_users_unmasked' ) } } ) , unmasked_anonymous_vi…" at bounding box center [447, 273] width 452 height 566
click at [302, 119] on div "select * from { { ref ( 'pseudo_users_unmasked' ) } } ) , unmasked_anonymous_vi…" at bounding box center [447, 273] width 452 height 566
drag, startPoint x: 302, startPoint y: 120, endPoint x: 139, endPoint y: 114, distance: 162.7
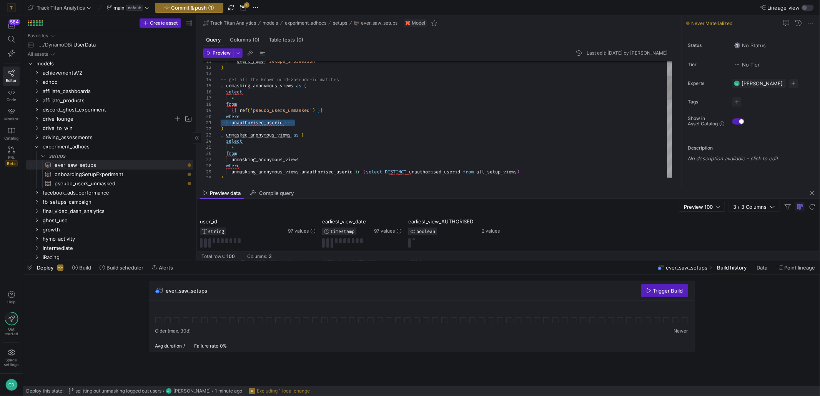
click at [221, 115] on div "select * from { { ref ( 'pseudo_users_unmasked' ) } } ) , unmasked_anonymous_vi…" at bounding box center [447, 273] width 452 height 566
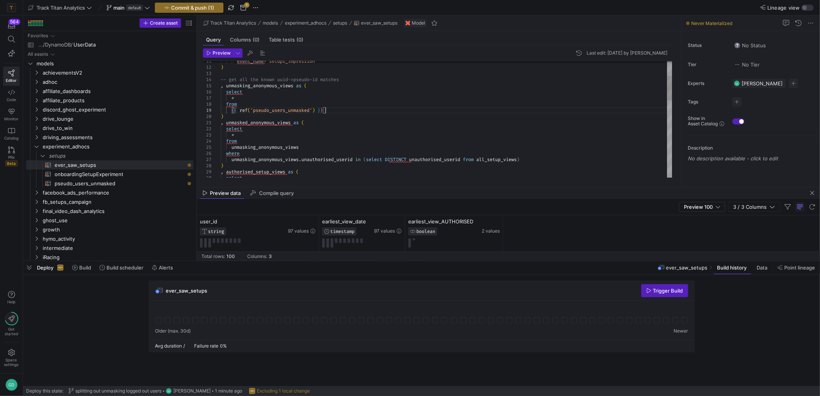
click at [323, 128] on div "select * from { { ref ( 'pseudo_users_unmasked' ) } } ) , unmasked_anonymous_vi…" at bounding box center [447, 267] width 452 height 554
click at [214, 49] on span "button" at bounding box center [218, 53] width 30 height 8
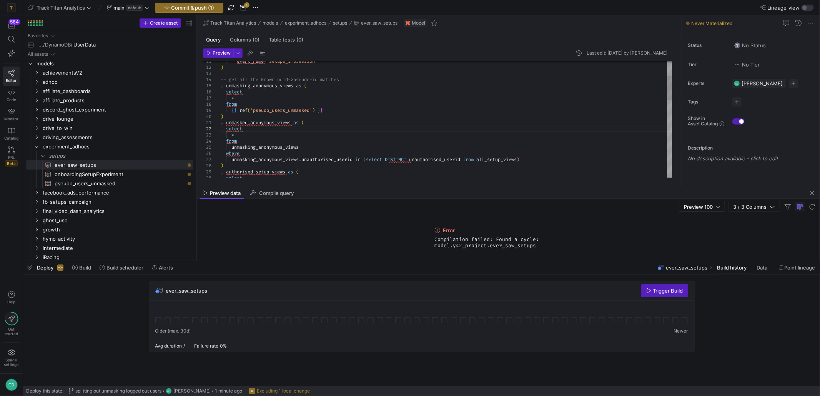
click at [325, 141] on div "select * from { { ref ( 'pseudo_users_unmasked' ) } } ) , unmasked_anonymous_vi…" at bounding box center [447, 267] width 452 height 554
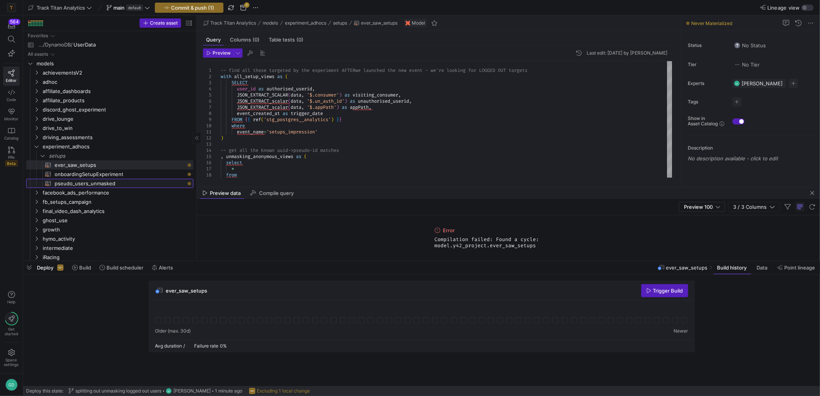
click at [102, 184] on span "pseudo_users_unmasked​​​​​​​​​​" at bounding box center [120, 183] width 130 height 9
type textarea "select user_id, JSON_EXTRACT_scalar(data, '$.un_auth_id') as unauthorised_useri…"
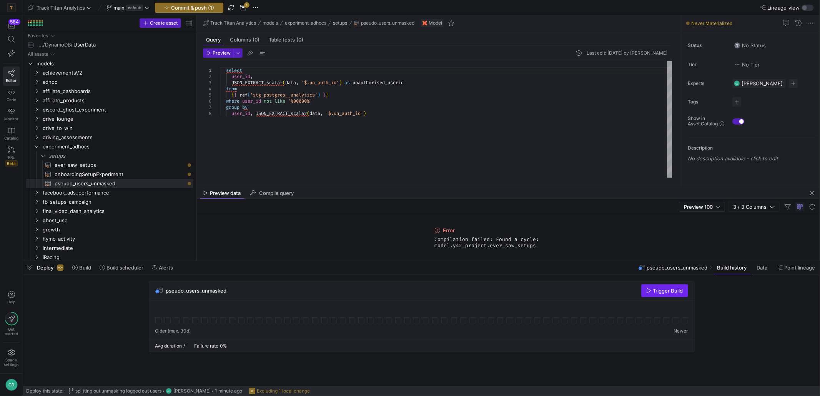
click at [667, 292] on span "Trigger Build" at bounding box center [668, 291] width 30 height 6
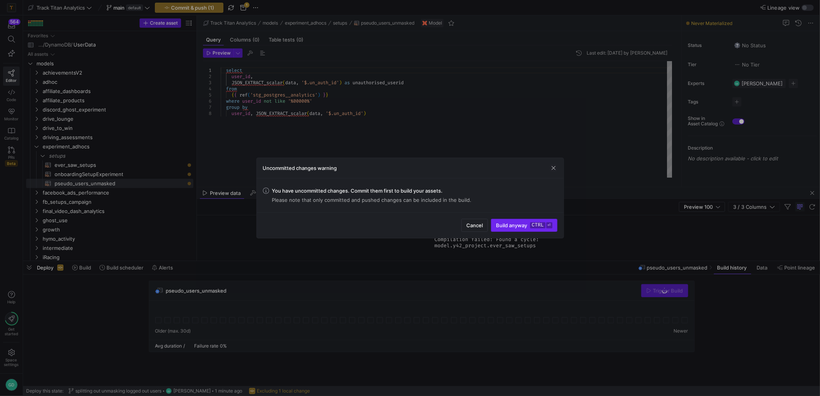
click at [538, 226] on kbd "ctrl" at bounding box center [537, 225] width 15 height 6
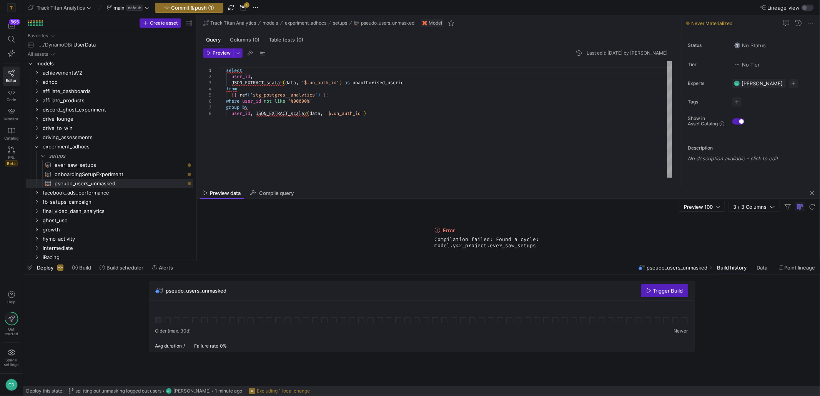
click at [160, 324] on div at bounding box center [421, 316] width 533 height 18
click at [158, 322] on div at bounding box center [158, 320] width 6 height 6
click at [390, 83] on div "select user_id , JSON_EXTRACT_scalar ( data , '$.un_auth_id' ) as unauthorised_…" at bounding box center [447, 119] width 452 height 116
click at [391, 124] on div "select user_id , JSON_EXTRACT_scalar ( data , '$.un_auth_id' ) as unauthorised_…" at bounding box center [447, 119] width 452 height 116
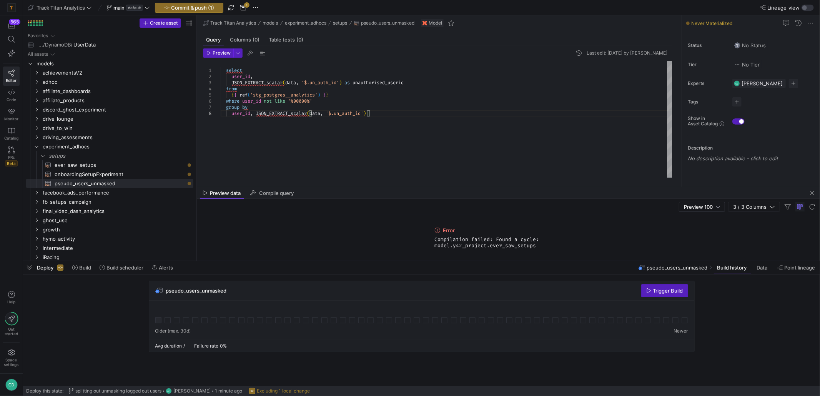
click at [373, 144] on div "select user_id , JSON_EXTRACT_scalar ( data , '$.un_auth_id' ) as unauthorised_…" at bounding box center [447, 119] width 452 height 116
click at [372, 144] on div "select user_id , JSON_EXTRACT_scalar ( data , '$.un_auth_id' ) as unauthorised_…" at bounding box center [447, 119] width 452 height 116
click at [312, 309] on div at bounding box center [421, 316] width 533 height 18
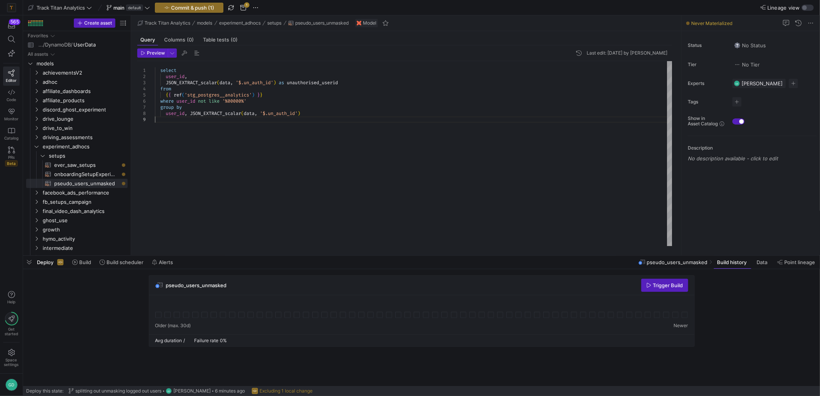
click at [409, 181] on div "select user_id , JSON_EXTRACT_scalar ( data , '$.un_auth_id' ) as unauthorised_…" at bounding box center [414, 153] width 518 height 185
click at [188, 7] on span "Commit & push (1)" at bounding box center [192, 8] width 43 height 6
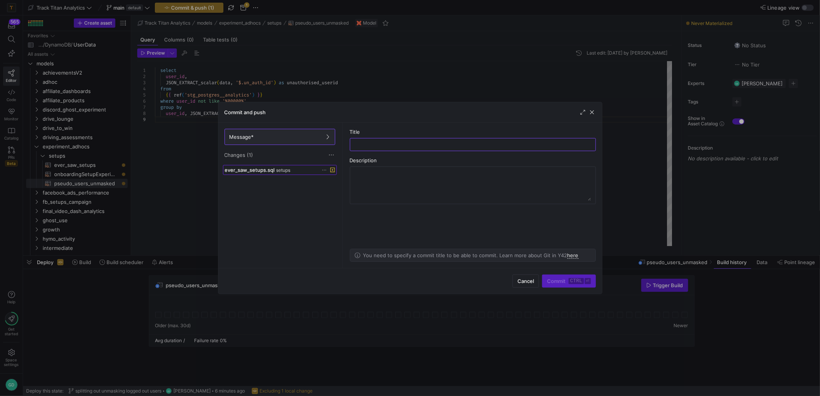
click at [284, 173] on span "setups" at bounding box center [283, 170] width 14 height 5
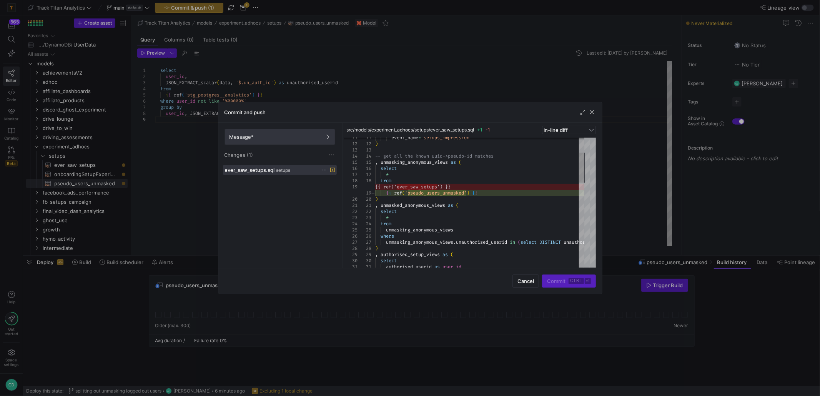
click at [279, 142] on span at bounding box center [280, 136] width 110 height 15
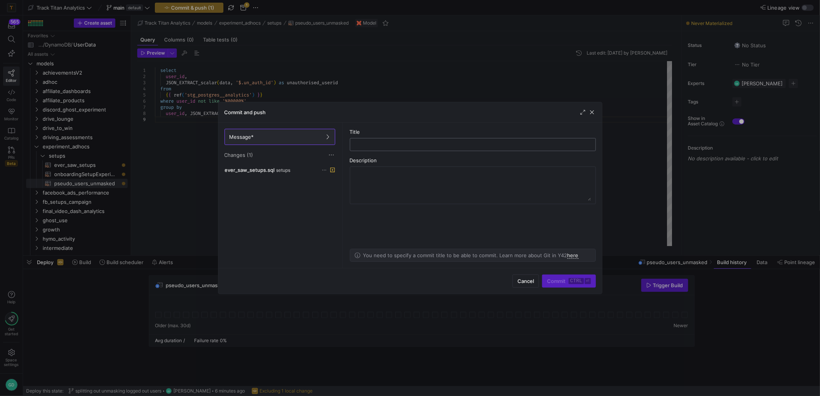
click at [400, 148] on div at bounding box center [472, 144] width 233 height 12
type input "correcting ref model typo"
click at [570, 281] on kbd "ctrl" at bounding box center [576, 281] width 15 height 6
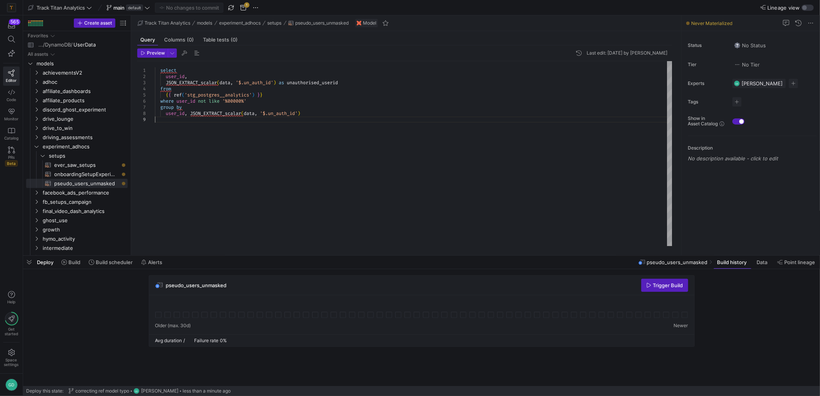
click at [529, 196] on div "select user_id , JSON_EXTRACT_scalar ( data , '$.un_auth_id' ) as unauthorised_…" at bounding box center [414, 153] width 518 height 185
click at [664, 279] on span "button" at bounding box center [665, 285] width 46 height 12
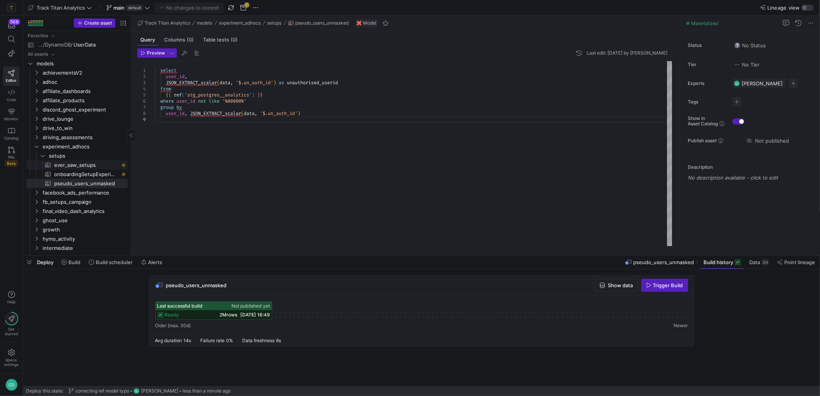
click at [73, 168] on span "ever_saw_setups​​​​​​​​​​" at bounding box center [86, 165] width 65 height 9
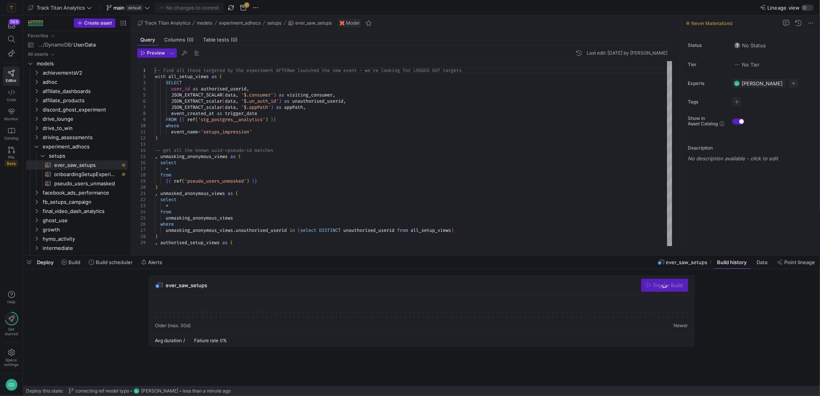
click at [309, 156] on div "-- find all those targeted by the experiment AFTER we launched the new event - …" at bounding box center [414, 338] width 518 height 554
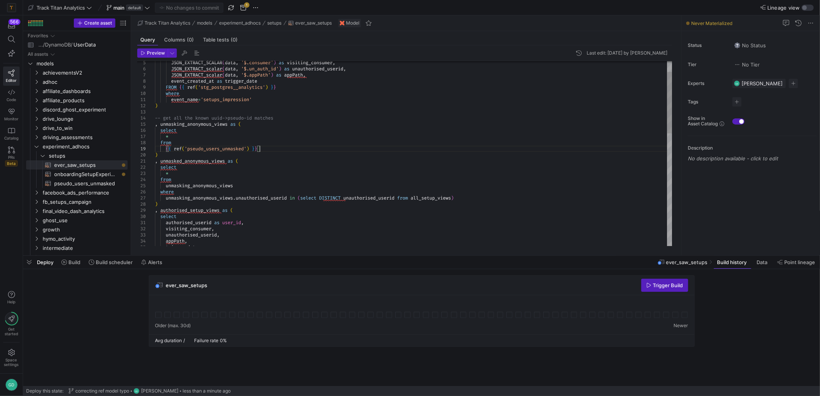
click at [297, 148] on div "JSON_EXTRACT_SCALAR ( data , '$.consumer' ) as visiting_consumer , JSON_EXTRACT…" at bounding box center [414, 306] width 518 height 554
click at [217, 159] on div "JSON_EXTRACT_SCALAR ( data , '$.consumer' ) as visiting_consumer , JSON_EXTRACT…" at bounding box center [414, 306] width 518 height 554
click at [201, 125] on div "JSON_EXTRACT_SCALAR ( data , '$.consumer' ) as visiting_consumer , JSON_EXTRACT…" at bounding box center [414, 306] width 518 height 554
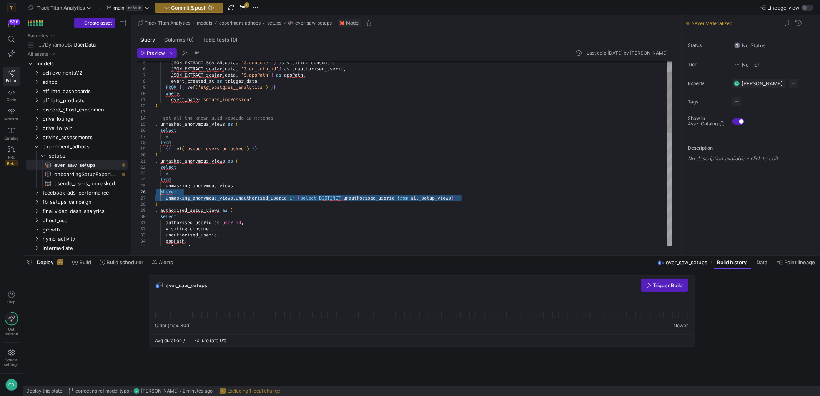
drag, startPoint x: 463, startPoint y: 199, endPoint x: 173, endPoint y: 188, distance: 289.3
click at [161, 192] on div "JSON_EXTRACT_SCALAR ( data , '$.consumer' ) as visiting_consumer , JSON_EXTRACT…" at bounding box center [414, 306] width 518 height 554
click at [270, 150] on div "JSON_EXTRACT_SCALAR ( data , '$.consumer' ) as visiting_consumer , JSON_EXTRACT…" at bounding box center [414, 306] width 518 height 554
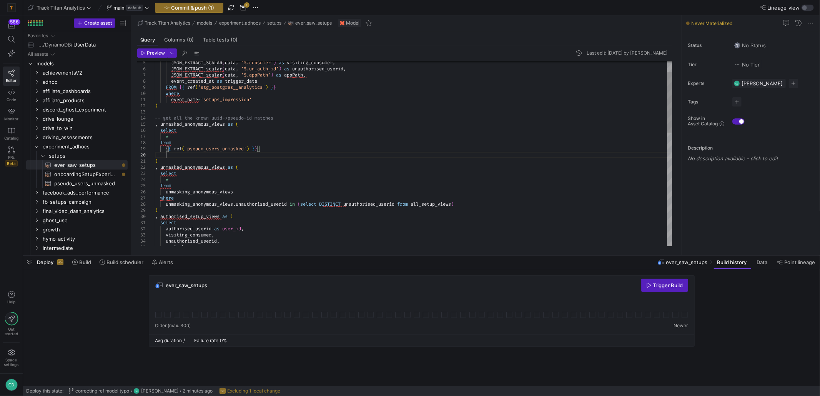
scroll to position [55, 10]
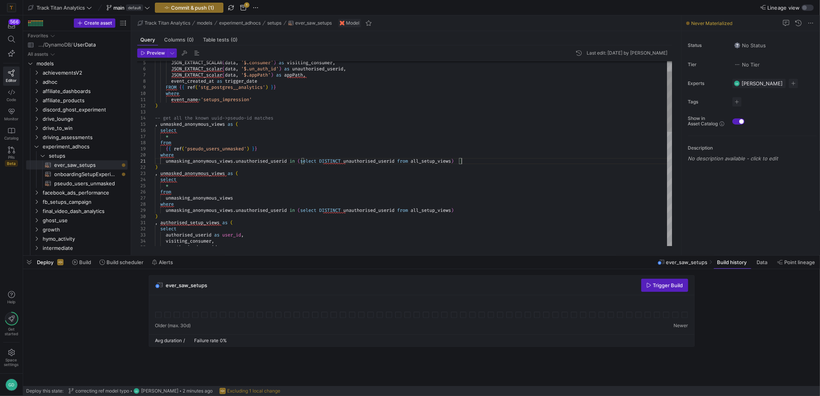
click at [196, 163] on div "JSON_EXTRACT_SCALAR ( data , '$.consumer' ) as visiting_consumer , JSON_EXTRACT…" at bounding box center [414, 312] width 518 height 566
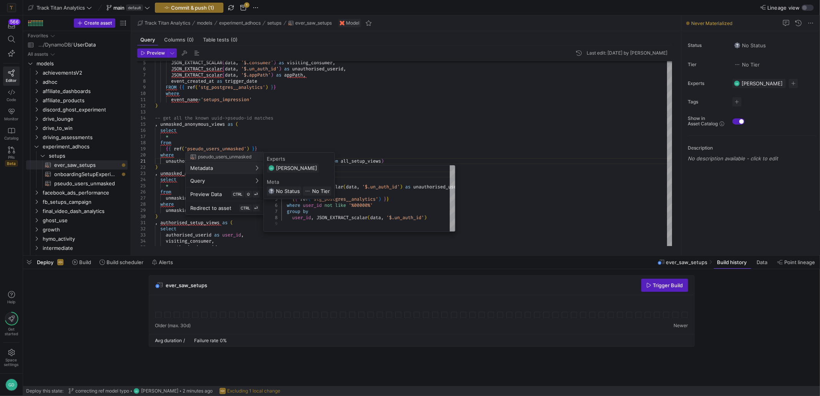
click at [298, 121] on div at bounding box center [410, 198] width 820 height 396
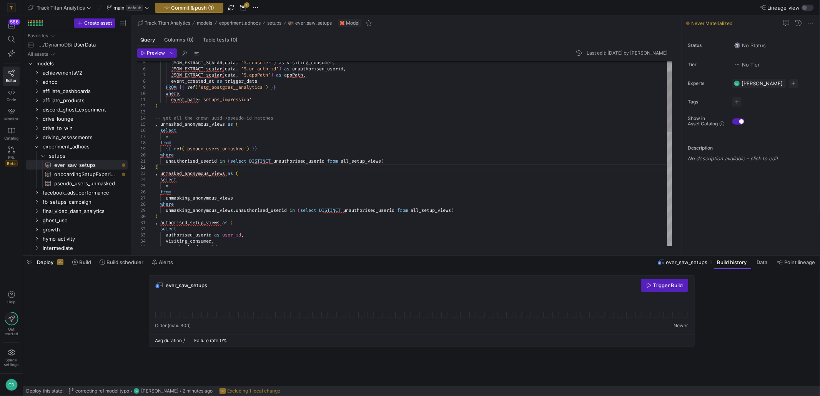
click at [285, 168] on div "JSON_EXTRACT_SCALAR ( data , '$.consumer' ) as visiting_consumer , JSON_EXTRACT…" at bounding box center [414, 312] width 518 height 566
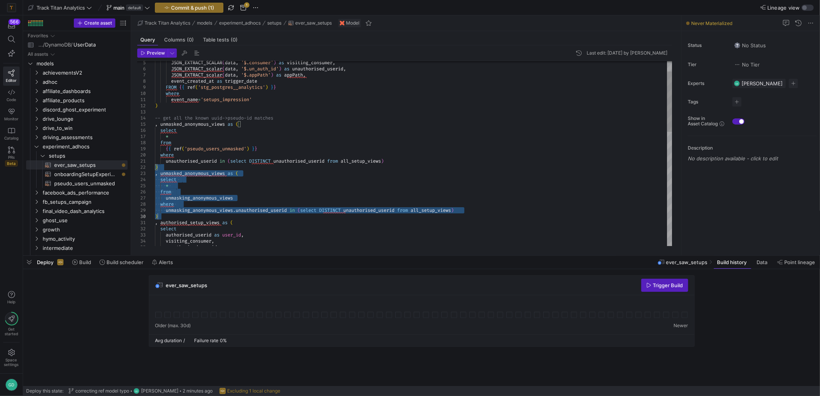
click at [218, 217] on div "JSON_EXTRACT_SCALAR ( data , '$.consumer' ) as visiting_consumer , JSON_EXTRACT…" at bounding box center [414, 312] width 518 height 566
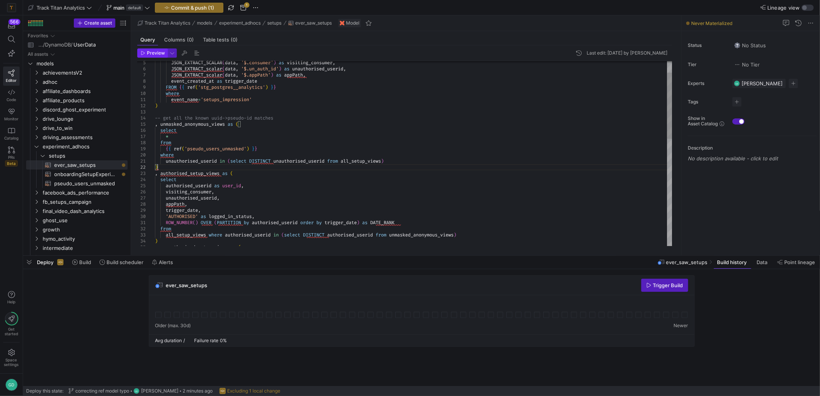
click at [156, 57] on span "button" at bounding box center [153, 53] width 30 height 8
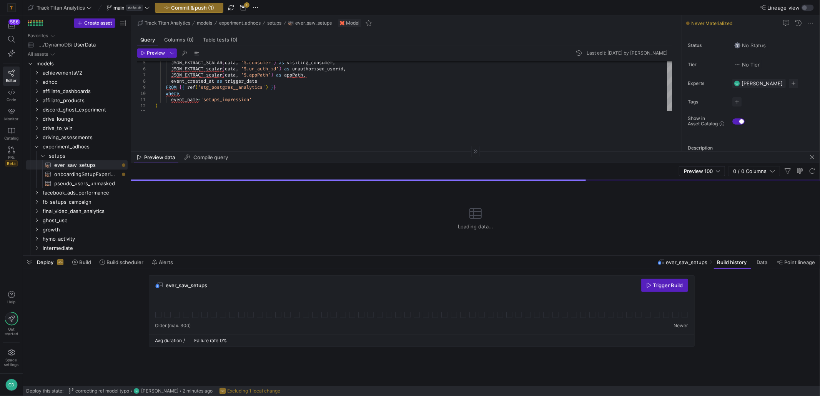
drag, startPoint x: 423, startPoint y: 120, endPoint x: 424, endPoint y: 150, distance: 30.8
click at [424, 151] on div at bounding box center [475, 151] width 689 height 0
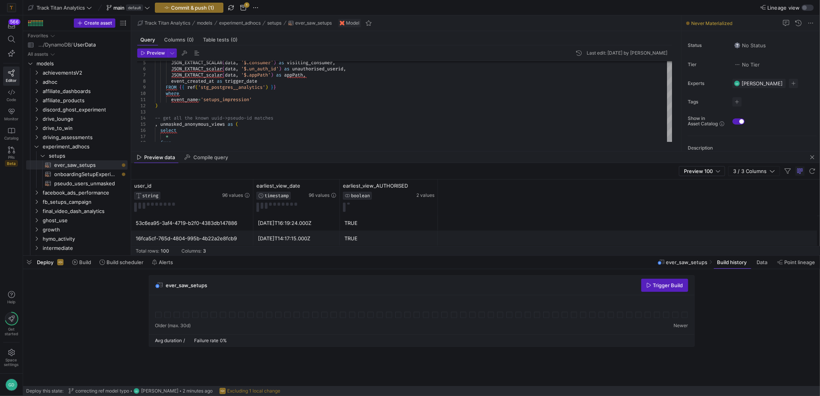
scroll to position [1230, 0]
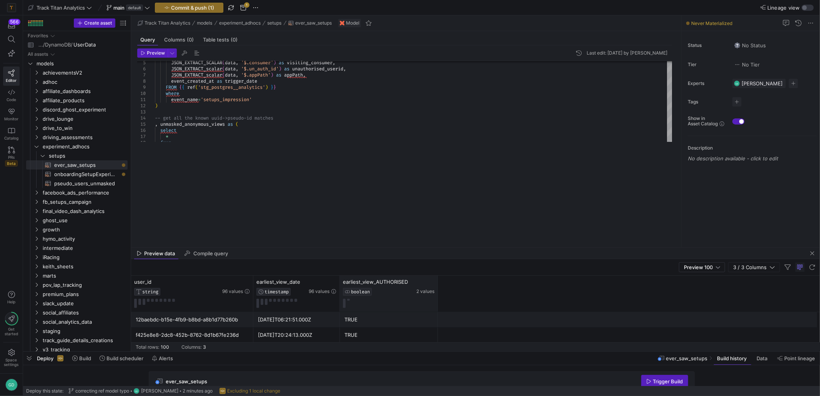
drag, startPoint x: 388, startPoint y: 256, endPoint x: 384, endPoint y: 276, distance: 20.4
click at [388, 352] on div at bounding box center [421, 351] width 797 height 3
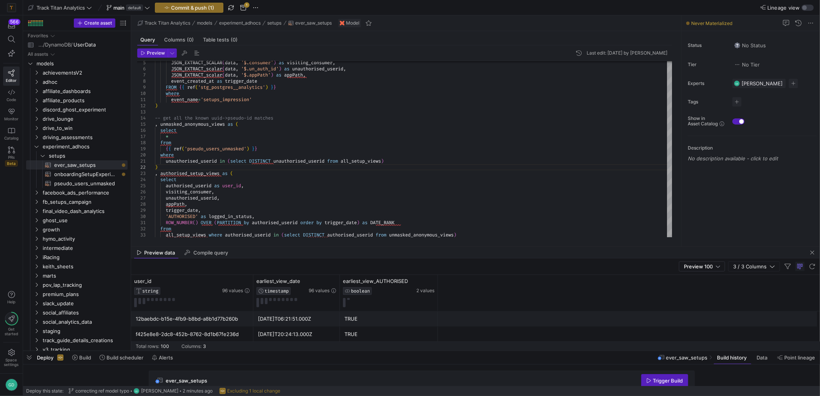
click at [398, 245] on mat-tab-group "Query Columns (0) Table tests (0) Preview Last edit: [DATE] by [PERSON_NAME] 5 …" at bounding box center [404, 138] width 547 height 215
click at [398, 247] on div "Preview data Compile query" at bounding box center [475, 253] width 689 height 12
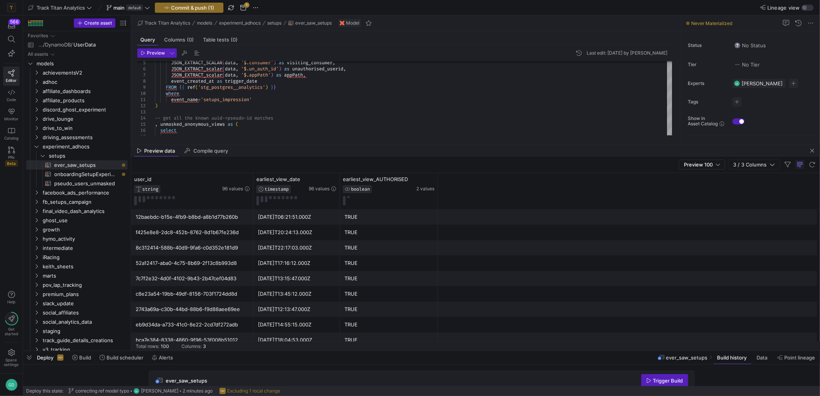
drag, startPoint x: 398, startPoint y: 246, endPoint x: 383, endPoint y: 239, distance: 16.7
click at [399, 145] on div at bounding box center [475, 145] width 689 height 0
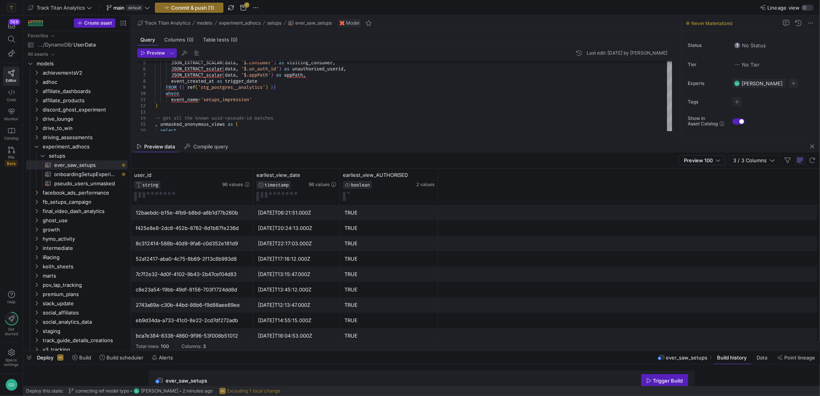
scroll to position [0, 0]
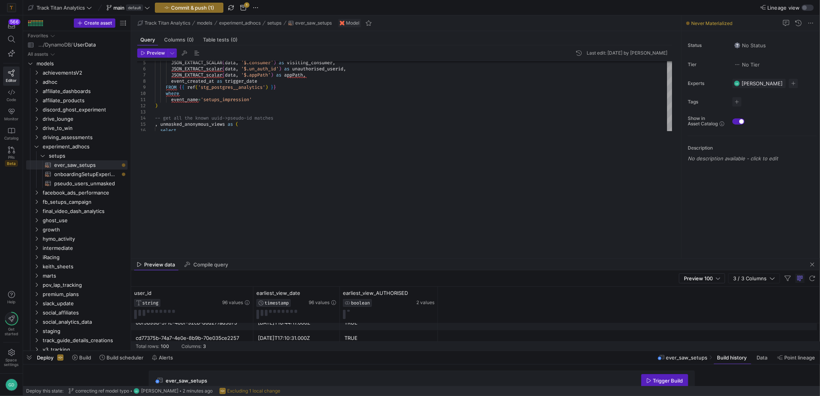
drag, startPoint x: 394, startPoint y: 141, endPoint x: 391, endPoint y: 250, distance: 109.6
click at [393, 258] on div at bounding box center [475, 258] width 689 height 0
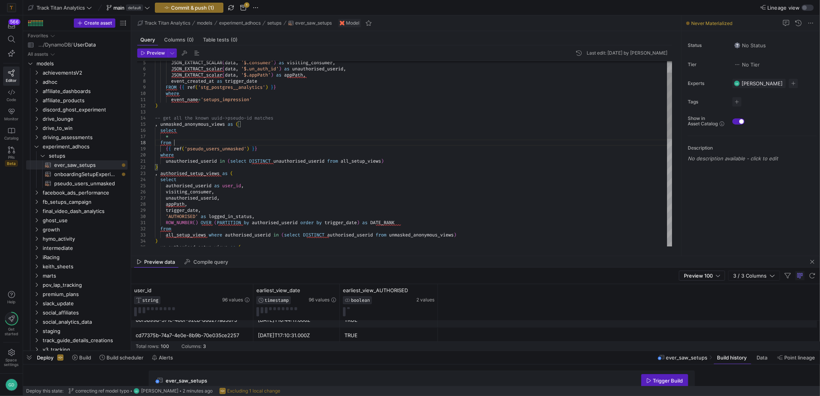
click at [252, 140] on div "JSON_EXTRACT_SCALAR ( data , '$.consumer' ) as visiting_consumer , JSON_EXTRACT…" at bounding box center [414, 287] width 518 height 517
click at [70, 175] on span "onboardingSetupExperiment​​​​​​​​​​" at bounding box center [86, 174] width 65 height 9
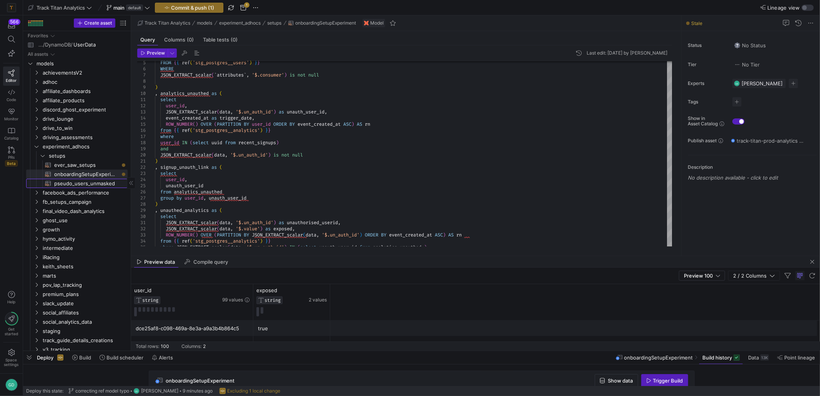
click at [70, 183] on span "pseudo_users_unmasked​​​​​​​​​​" at bounding box center [86, 183] width 65 height 9
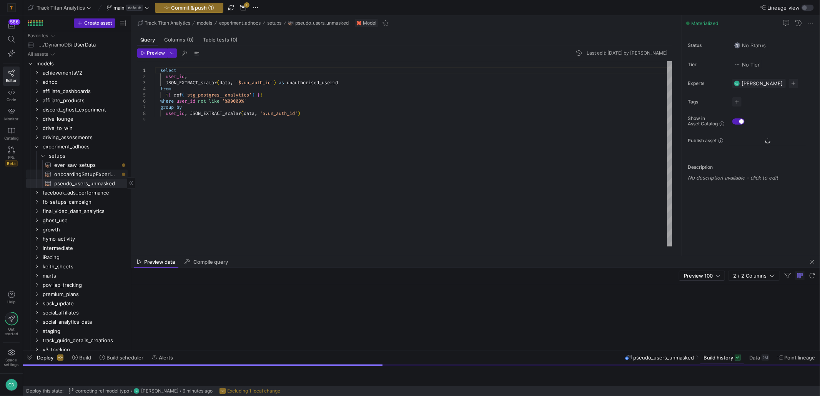
click at [72, 173] on span "onboardingSetupExperiment​​​​​​​​​​" at bounding box center [86, 174] width 65 height 9
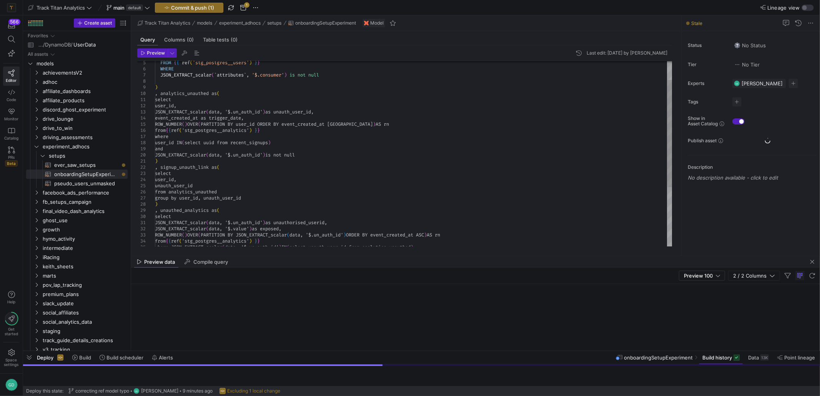
click at [301, 164] on div "FROM { { ref ( 'stg_postgres__users' ) } } WHERE JSON_EXTRACT_scalar ( ` attrib…" at bounding box center [414, 189] width 518 height 320
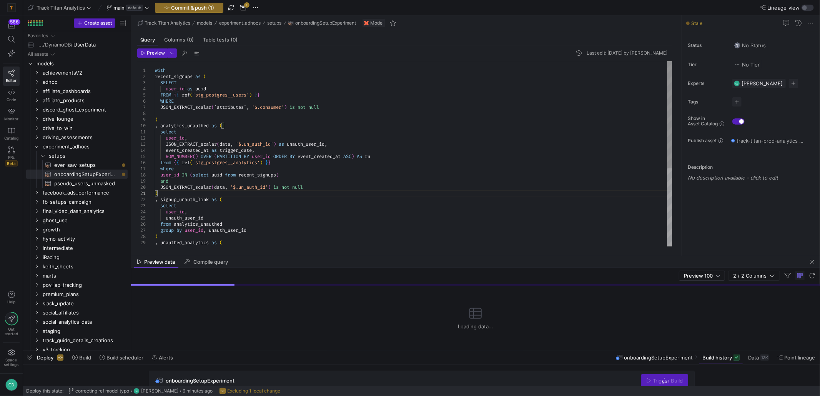
scroll to position [55, 0]
click at [186, 70] on div "FROM { { ref ( 'stg_postgres__users' ) } } WHERE JSON_EXTRACT_scalar ( ` attrib…" at bounding box center [414, 221] width 518 height 320
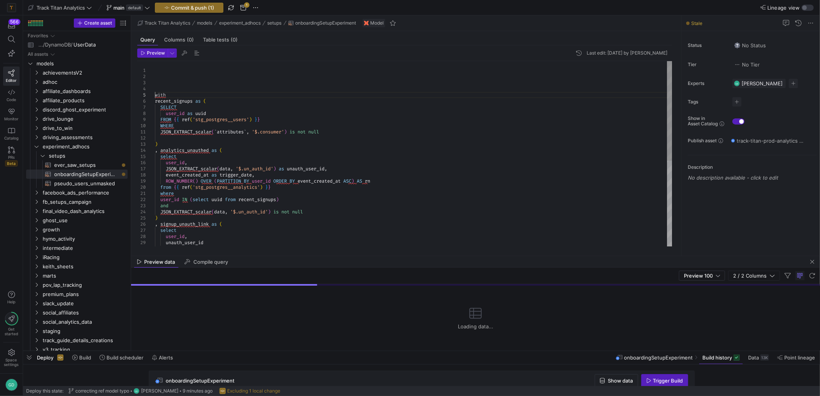
scroll to position [31, 0]
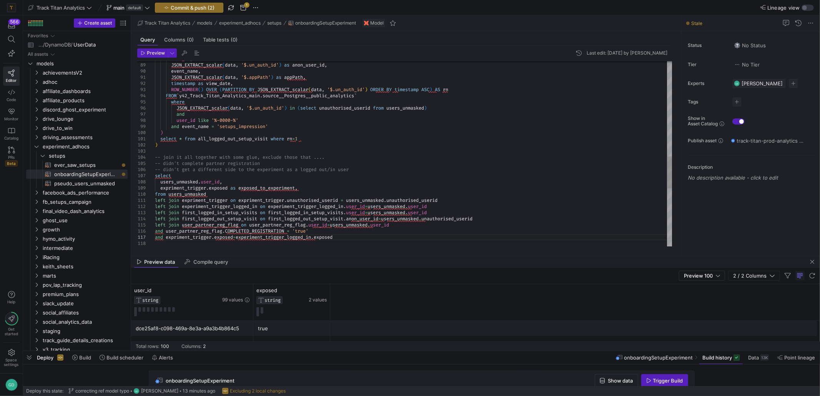
click at [388, 109] on div "user_id , JSON_EXTRACT_scalar ( data , '$.un_auth_id' ) as anon_user_id , event…" at bounding box center [414, 46] width 518 height 1064
click at [421, 121] on div "user_id , JSON_EXTRACT_scalar ( data , '$.un_auth_id' ) as anon_user_id , event…" at bounding box center [414, 46] width 518 height 1064
click at [406, 196] on div "user_id , JSON_EXTRACT_scalar ( data , '$.un_auth_id' ) as anon_user_id , event…" at bounding box center [414, 46] width 518 height 1064
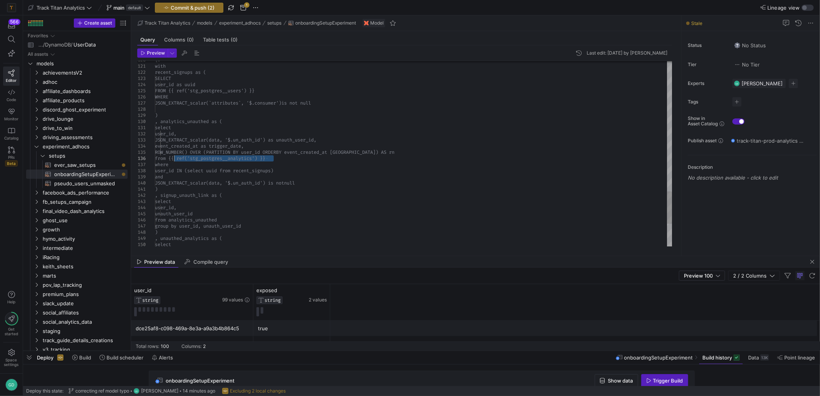
drag, startPoint x: 275, startPoint y: 158, endPoint x: 174, endPoint y: 160, distance: 100.7
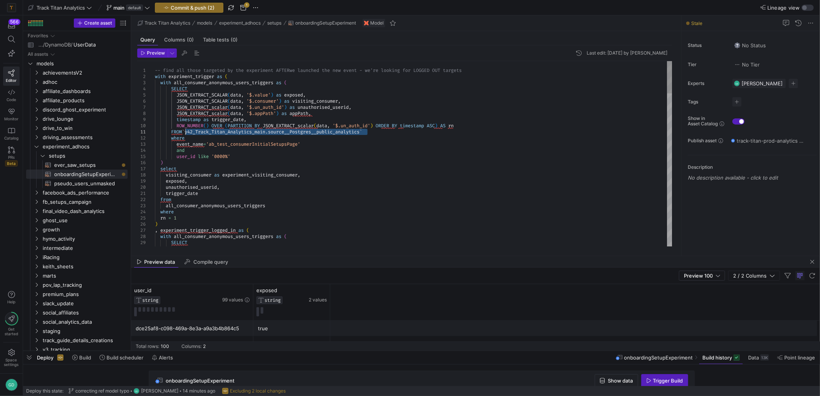
drag, startPoint x: 367, startPoint y: 132, endPoint x: 185, endPoint y: 133, distance: 181.9
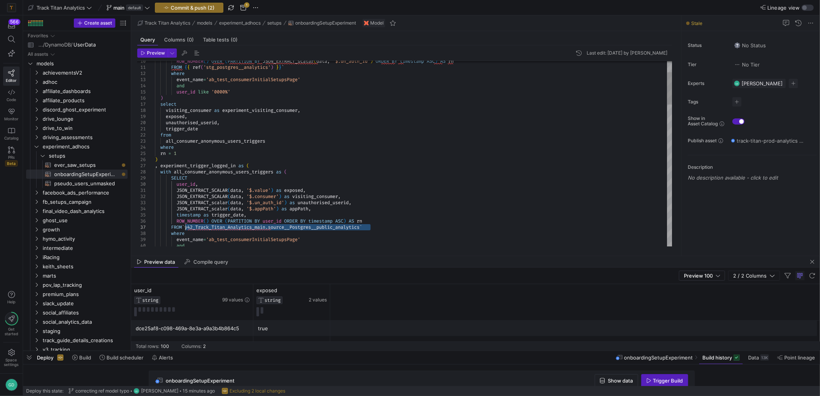
drag, startPoint x: 374, startPoint y: 226, endPoint x: 185, endPoint y: 225, distance: 189.6
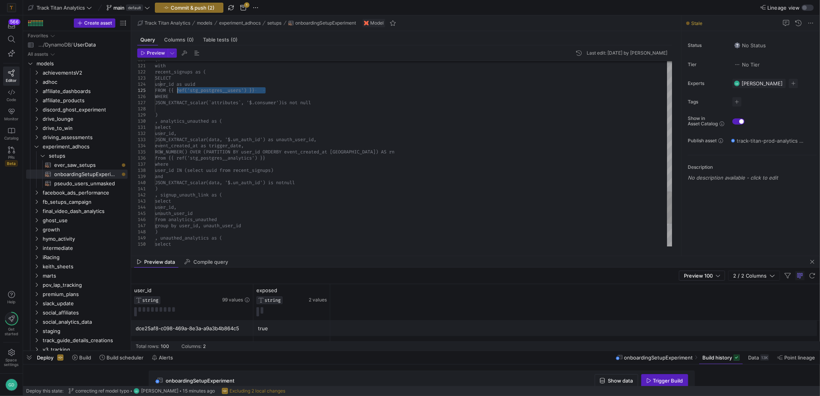
drag, startPoint x: 266, startPoint y: 92, endPoint x: 171, endPoint y: 92, distance: 94.6
drag, startPoint x: 264, startPoint y: 91, endPoint x: 173, endPoint y: 92, distance: 90.4
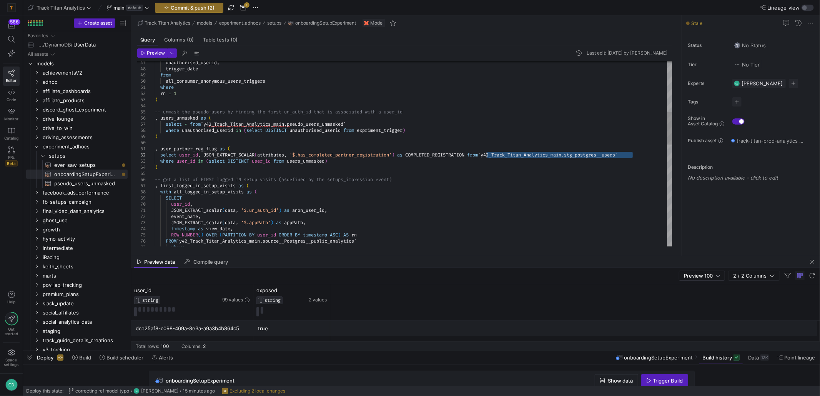
drag, startPoint x: 633, startPoint y: 155, endPoint x: 491, endPoint y: 157, distance: 142.3
click at [488, 155] on div "where user_id in ( select DISTINCT user_id from users_unmasked ) ) -- get a lis…" at bounding box center [414, 299] width 518 height 1058
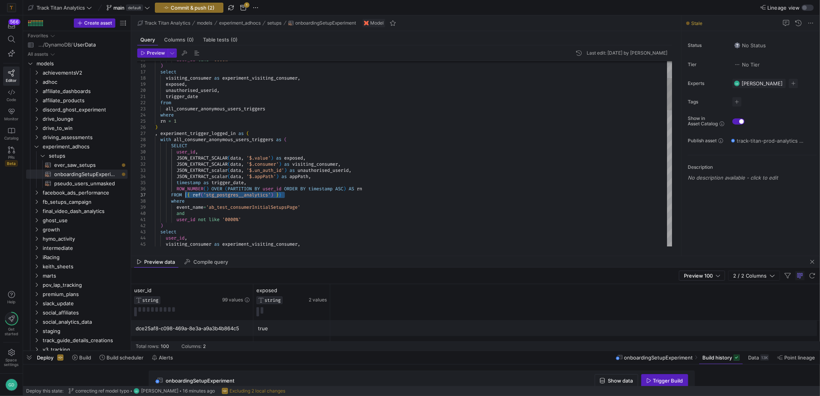
drag, startPoint x: 290, startPoint y: 195, endPoint x: 186, endPoint y: 195, distance: 104.6
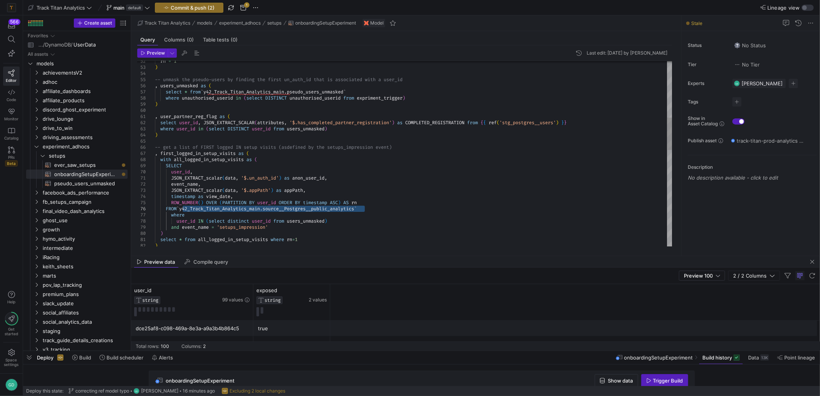
drag, startPoint x: 365, startPoint y: 208, endPoint x: 181, endPoint y: 208, distance: 183.4
click at [181, 208] on div "rn = 1 ) -- unmask the pseudo-users by finding the first un _auth_id that is as…" at bounding box center [414, 267] width 518 height 1058
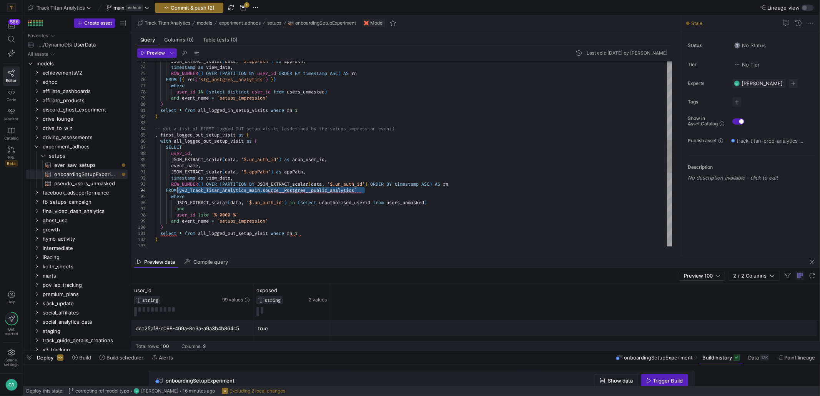
drag, startPoint x: 366, startPoint y: 191, endPoint x: 200, endPoint y: 200, distance: 166.3
click at [178, 192] on div "JSON_EXTRACT_scalar ( data , '$.appPath' ) as appPath , timestamp as view_date …" at bounding box center [414, 138] width 518 height 1058
click at [354, 226] on div "JSON_EXTRACT_scalar ( data , '$.appPath' ) as appPath , timestamp as view_date …" at bounding box center [414, 138] width 518 height 1058
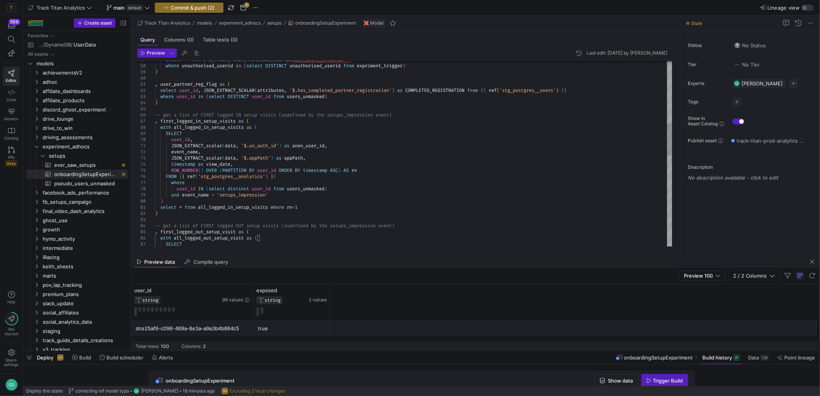
click at [363, 153] on div "-- get a list of FIRST logged OUT setup visits (as defined by the setups_impres…" at bounding box center [414, 235] width 518 height 1058
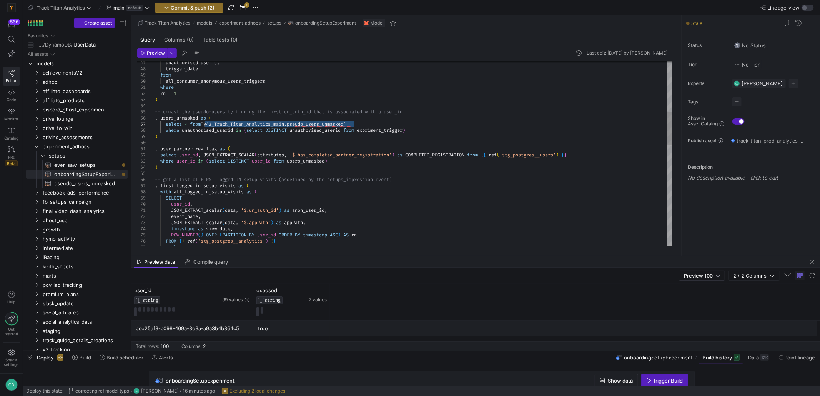
drag, startPoint x: 358, startPoint y: 125, endPoint x: 205, endPoint y: 125, distance: 152.6
click at [205, 125] on div "JSON_EXTRACT_scalar ( data , '$.appPath' ) as appPath , timestamp as view_date …" at bounding box center [414, 299] width 518 height 1058
click at [252, 126] on div "JSON_EXTRACT_scalar ( data , '$.appPath' ) as appPath , timestamp as view_date …" at bounding box center [414, 299] width 518 height 1058
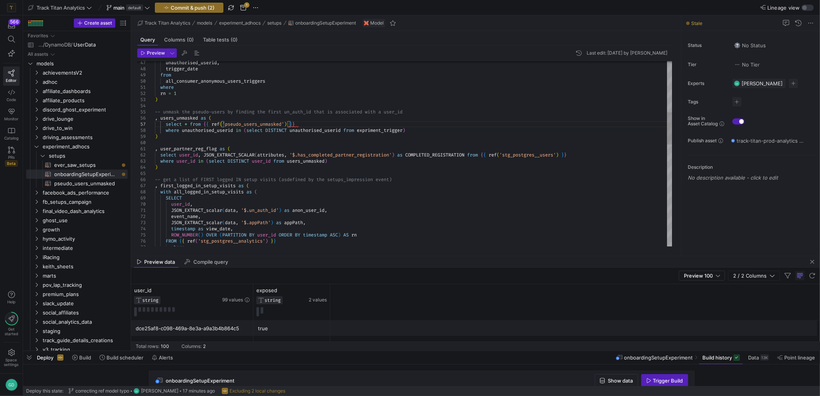
click at [338, 149] on div "JSON_EXTRACT_scalar ( data , '$.appPath' ) as appPath , timestamp as view_date …" at bounding box center [414, 299] width 518 height 1058
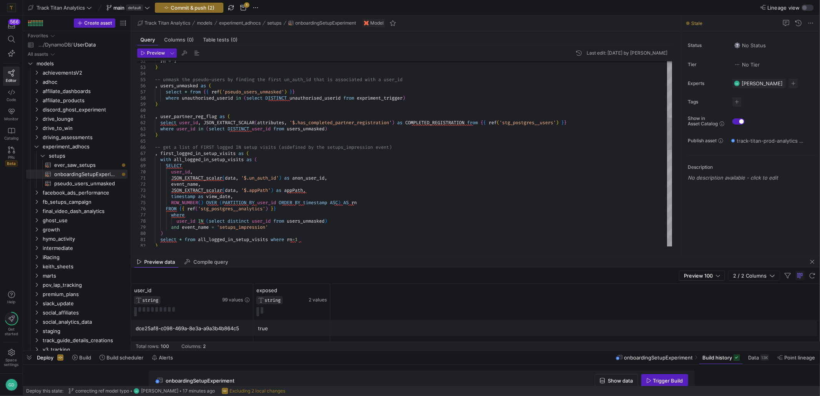
click at [186, 199] on div "rn = 1 ) -- unmask the pseudo-users by finding the first un _auth_id that is as…" at bounding box center [414, 267] width 518 height 1058
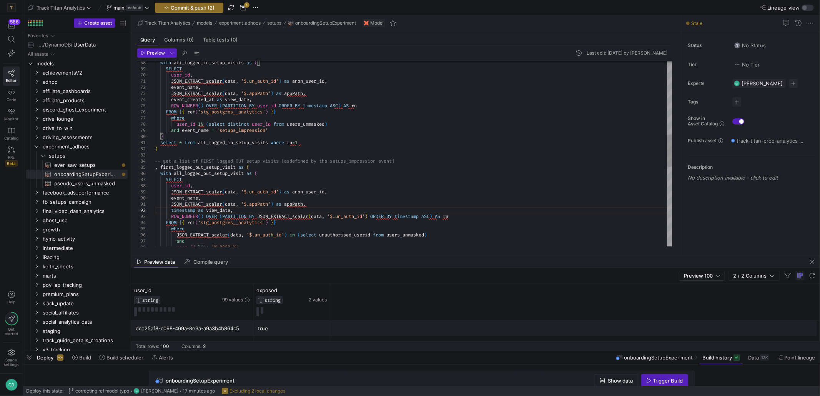
click at [180, 211] on div "with all_logged_in_setup_visits as ( SELECT user_id , JSON_EXTRACT_scalar ( dat…" at bounding box center [414, 170] width 518 height 1058
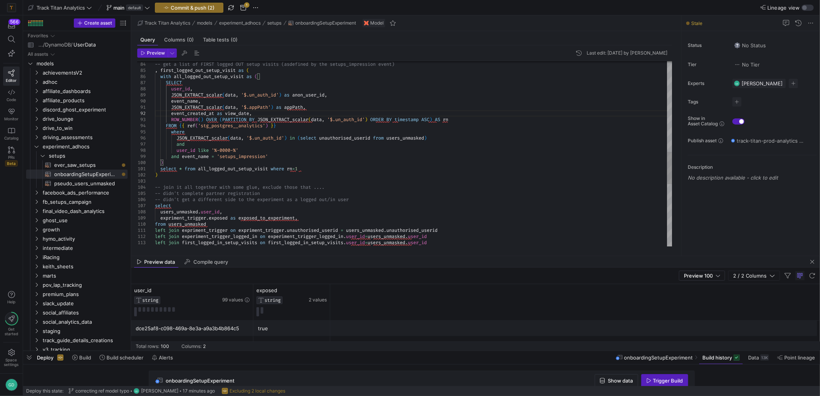
click at [411, 117] on div "-- get a list of FIRST logged OUT setup visits (as defined by the setups_impres…" at bounding box center [414, 73] width 518 height 1058
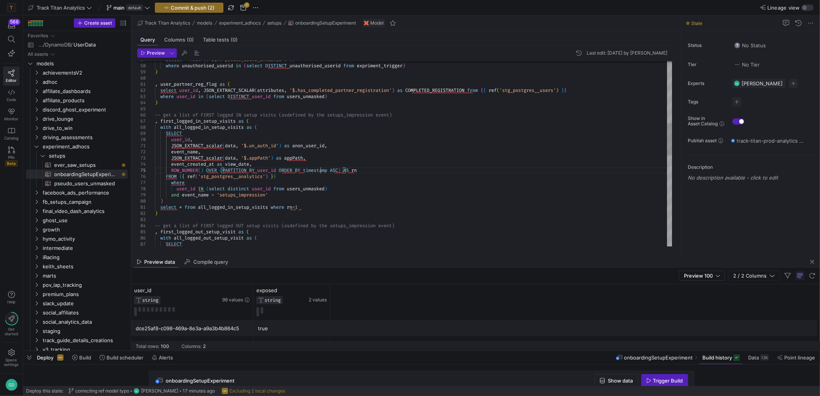
click at [320, 171] on div "-- get a list of FIRST logged OUT setup visits (as defined by the setups_impres…" at bounding box center [414, 235] width 518 height 1058
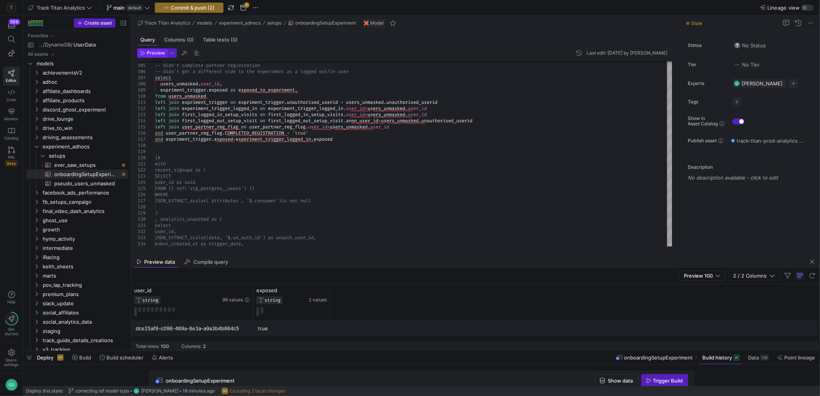
click at [151, 54] on span "Preview" at bounding box center [156, 52] width 18 height 5
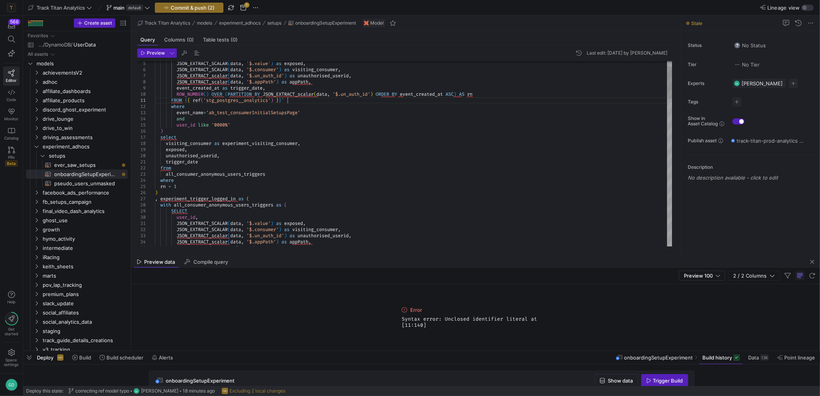
drag, startPoint x: 294, startPoint y: 102, endPoint x: 326, endPoint y: 117, distance: 34.7
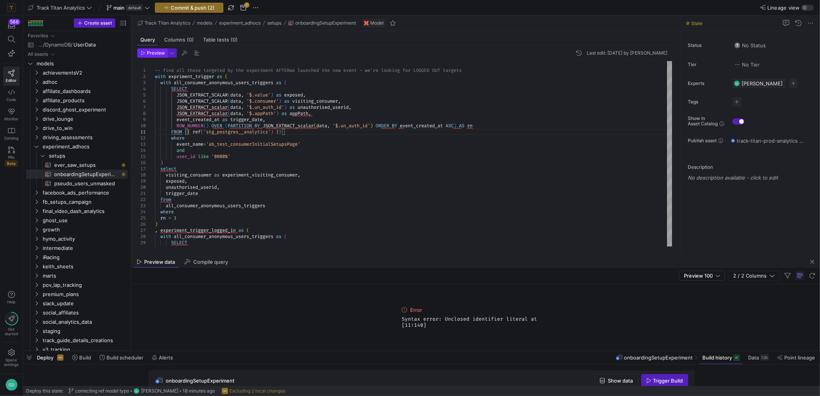
click at [148, 55] on span "Preview" at bounding box center [156, 52] width 18 height 5
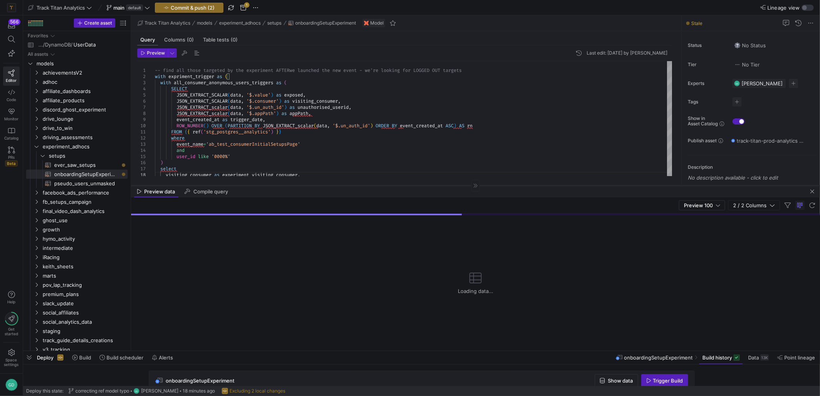
drag, startPoint x: 510, startPoint y: 255, endPoint x: 499, endPoint y: 185, distance: 71.3
click at [499, 185] on div at bounding box center [475, 185] width 689 height 0
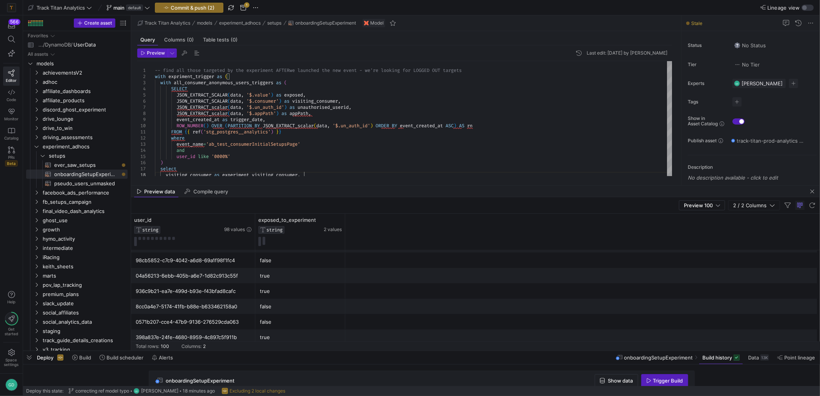
scroll to position [384, 0]
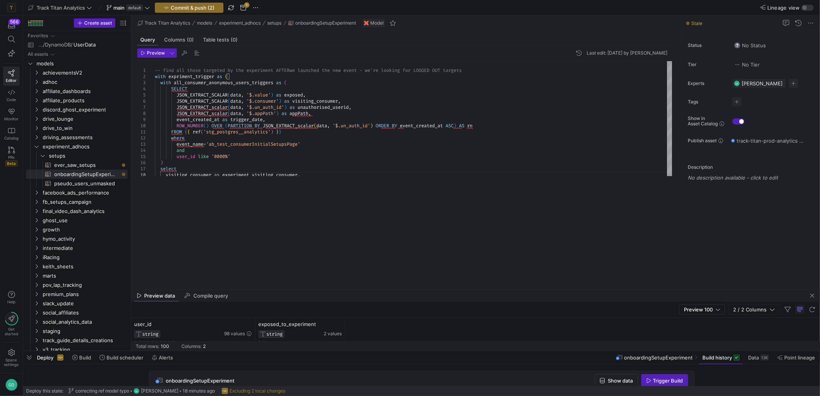
drag, startPoint x: 491, startPoint y: 185, endPoint x: 495, endPoint y: 294, distance: 109.3
click at [495, 290] on div at bounding box center [475, 290] width 689 height 0
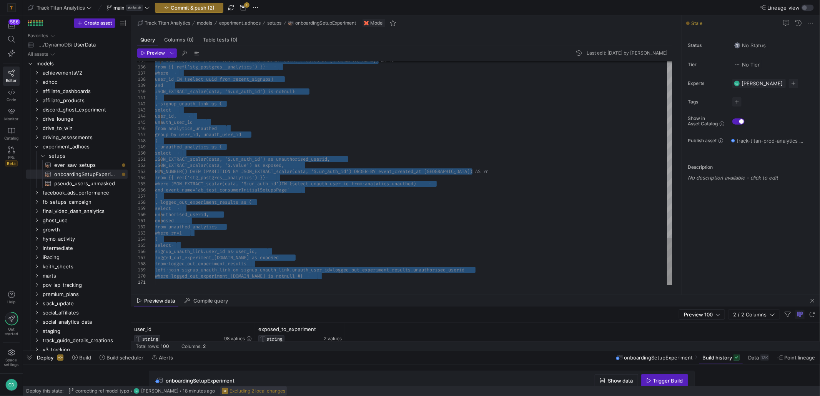
drag, startPoint x: 178, startPoint y: 183, endPoint x: 235, endPoint y: 395, distance: 219.5
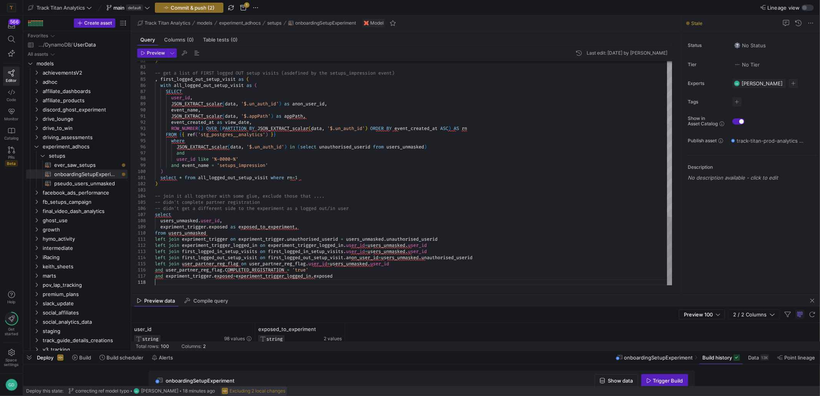
type textarea "_in on experiment_trigger_logged_in.user_id=users_unmasked.user_id left join fi…"
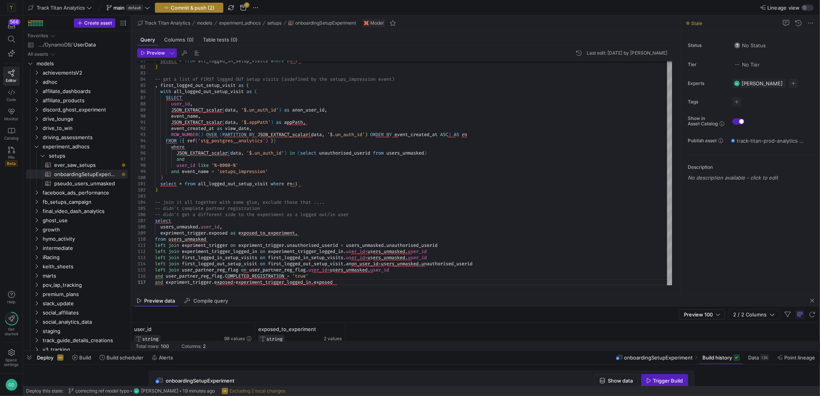
click at [173, 9] on span "Commit & push (2)" at bounding box center [193, 8] width 44 height 6
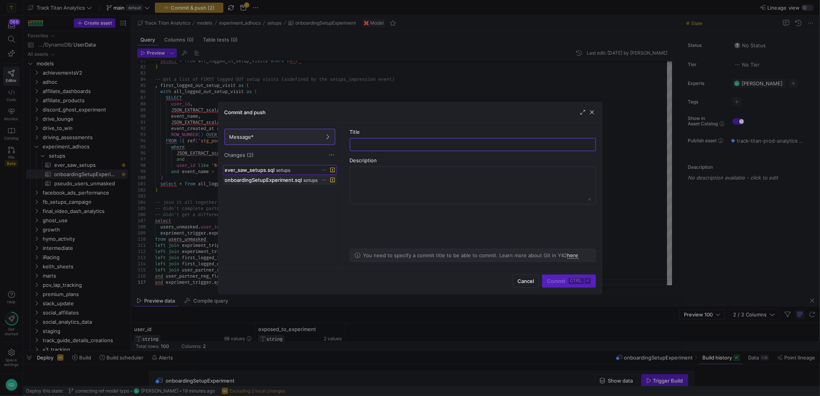
click at [284, 167] on div "ever_saw_setups.sql setups" at bounding box center [271, 170] width 93 height 6
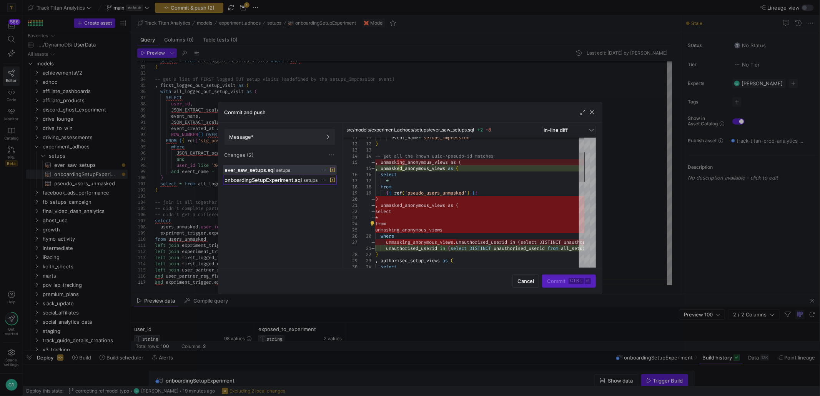
click at [274, 181] on span "onboardingSetupExperiment.sql" at bounding box center [263, 180] width 77 height 6
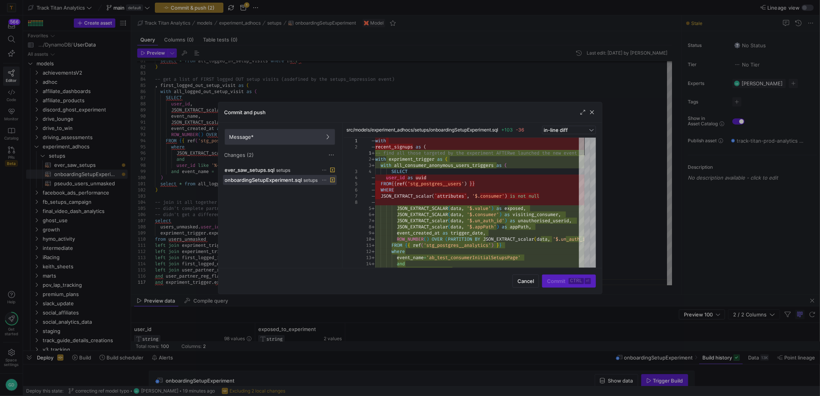
click at [273, 133] on span at bounding box center [280, 136] width 110 height 15
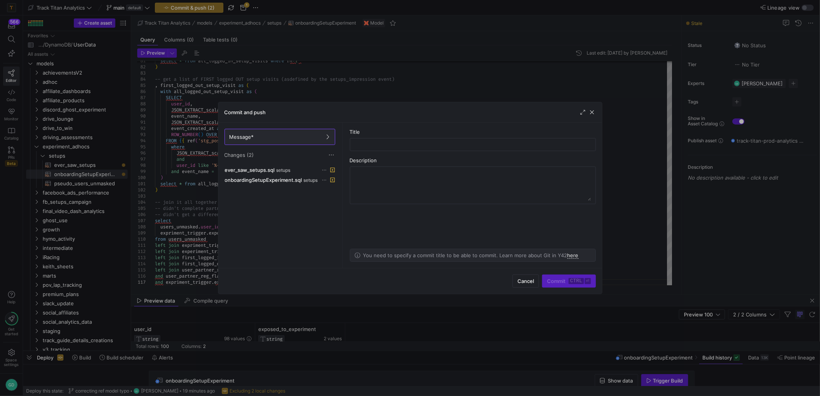
click at [383, 132] on div "Title" at bounding box center [473, 132] width 246 height 6
click at [396, 147] on input "text" at bounding box center [472, 144] width 233 height 6
type input "correcting ever"
type input "updating onboardingExperiment model"
click at [562, 283] on span "Commit ctrl ⏎" at bounding box center [568, 281] width 43 height 6
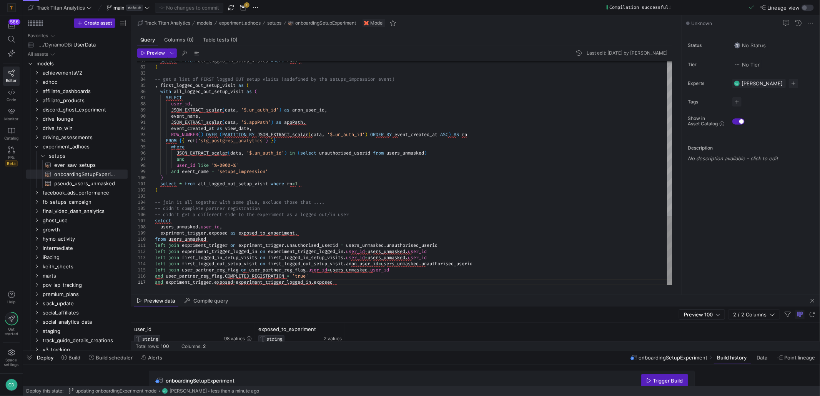
drag, startPoint x: 410, startPoint y: 83, endPoint x: 411, endPoint y: 78, distance: 4.8
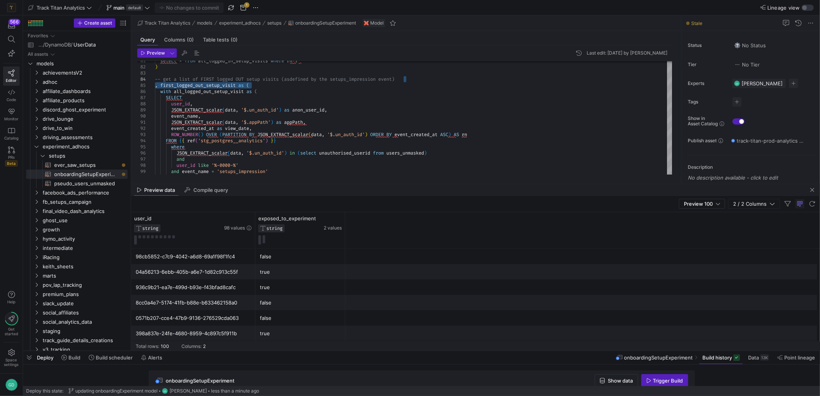
drag, startPoint x: 386, startPoint y: 295, endPoint x: 387, endPoint y: 188, distance: 106.9
click at [387, 184] on div at bounding box center [475, 184] width 689 height 0
drag, startPoint x: 512, startPoint y: 183, endPoint x: 509, endPoint y: 266, distance: 82.7
click at [514, 184] on div at bounding box center [475, 184] width 689 height 0
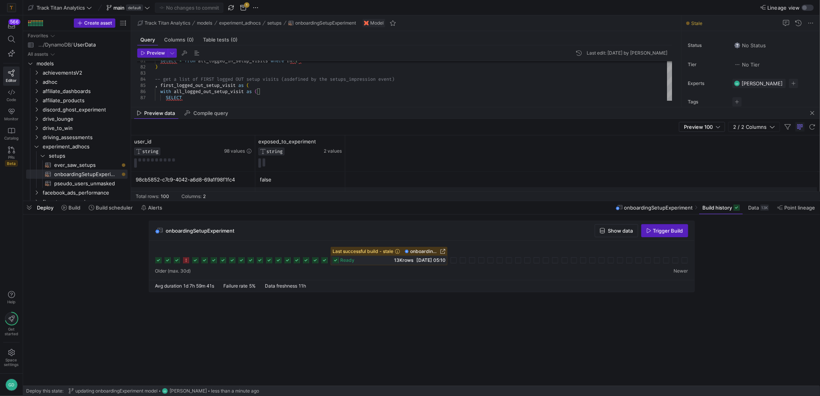
drag, startPoint x: 494, startPoint y: 350, endPoint x: 495, endPoint y: 223, distance: 126.9
click at [478, 201] on div at bounding box center [421, 201] width 797 height 3
click at [651, 233] on span "Trigger Build" at bounding box center [664, 232] width 37 height 6
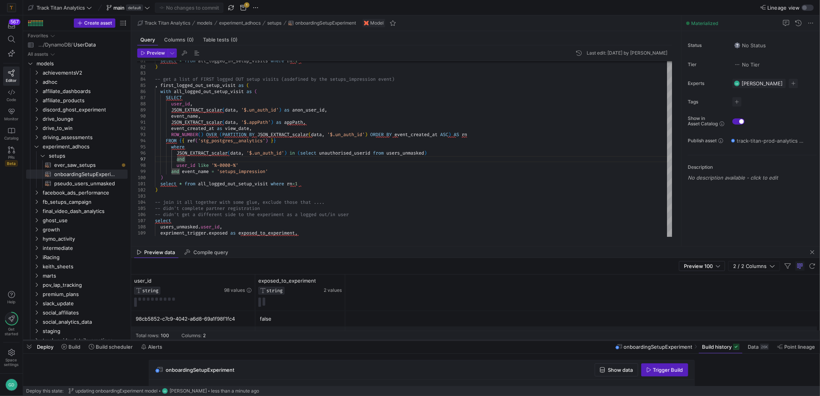
drag, startPoint x: 96, startPoint y: 201, endPoint x: 109, endPoint y: 339, distance: 138.3
click at [109, 339] on div at bounding box center [421, 340] width 797 height 3
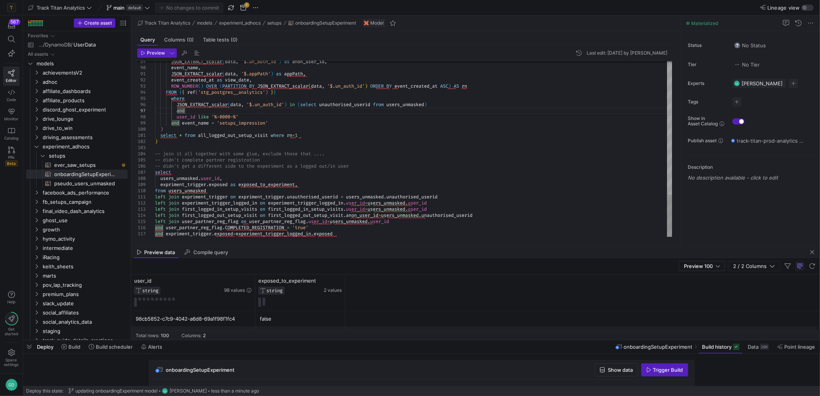
scroll to position [36, 30]
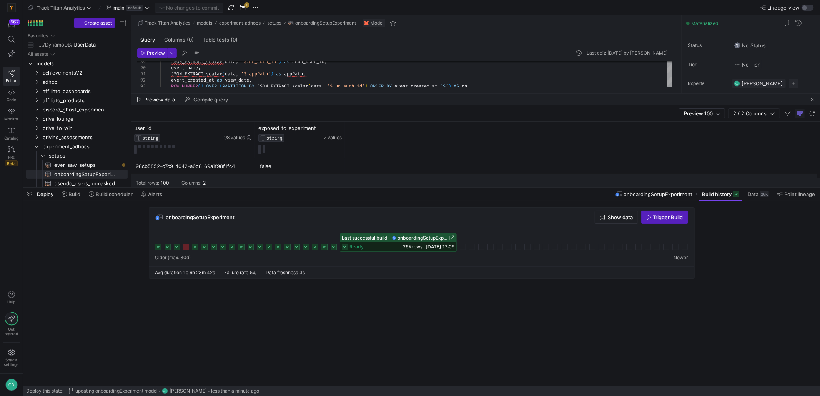
drag, startPoint x: 447, startPoint y: 340, endPoint x: 444, endPoint y: 187, distance: 152.7
click at [444, 187] on div at bounding box center [421, 187] width 797 height 3
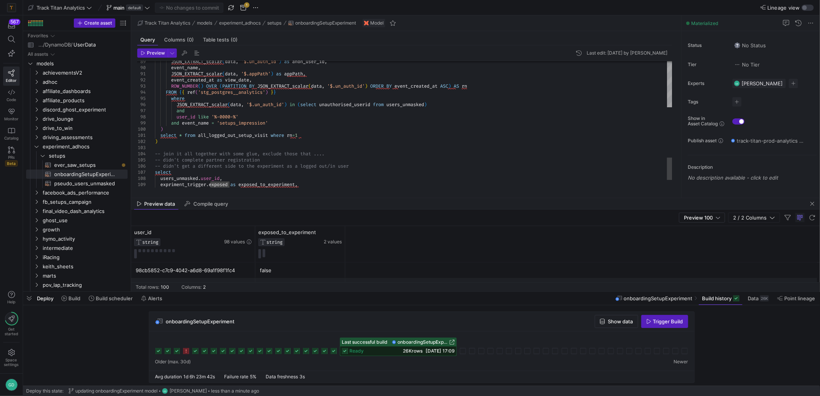
drag, startPoint x: 439, startPoint y: 188, endPoint x: 438, endPoint y: 292, distance: 104.2
click at [438, 292] on div at bounding box center [421, 291] width 797 height 3
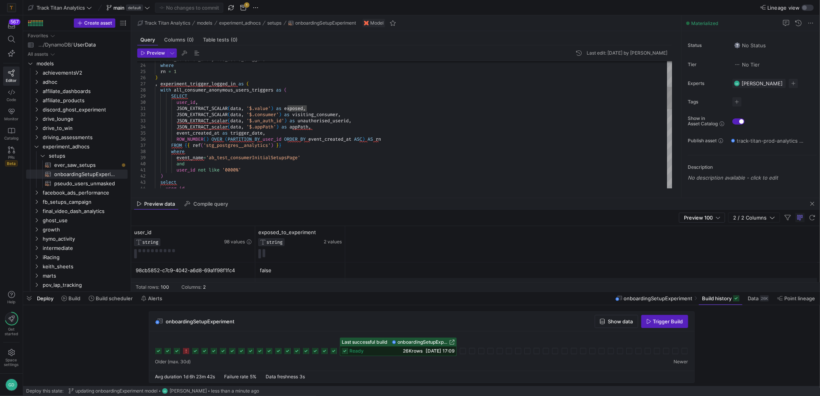
click at [382, 174] on div "user_id , event_name = 'ab_test_consumerInitialSetupsPage' and user_id not like…" at bounding box center [414, 278] width 518 height 726
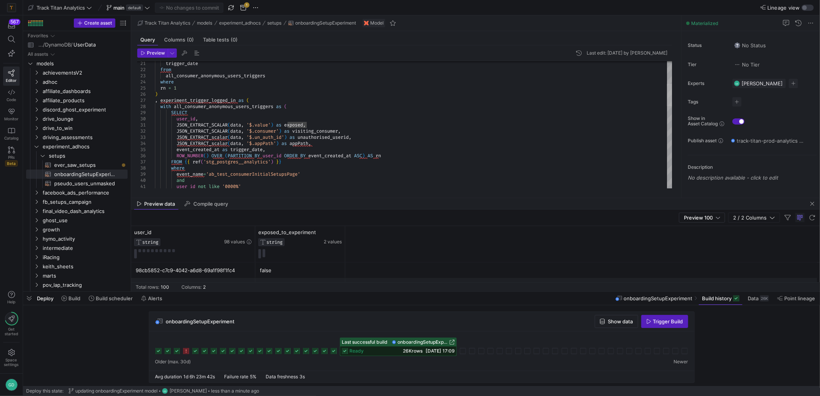
click at [667, 95] on div at bounding box center [669, 95] width 5 height 22
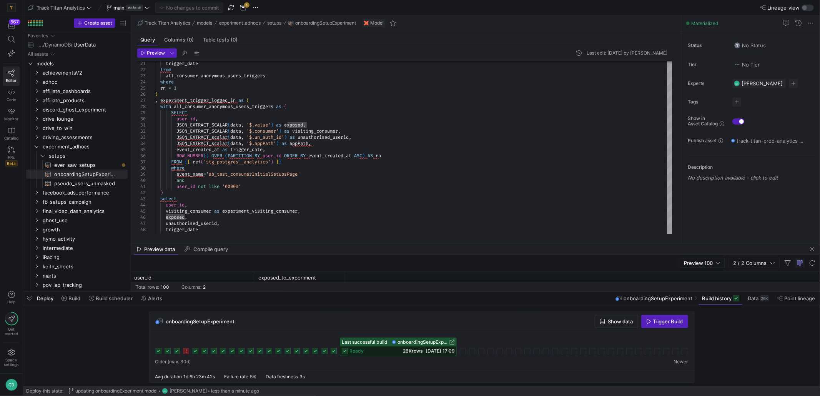
drag, startPoint x: 488, startPoint y: 198, endPoint x: 460, endPoint y: 221, distance: 36.2
click at [480, 243] on div at bounding box center [475, 243] width 689 height 0
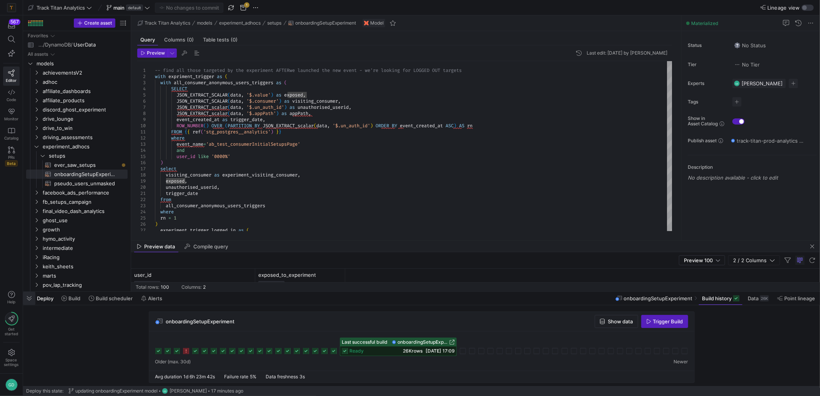
click at [26, 297] on span "button" at bounding box center [29, 298] width 12 height 13
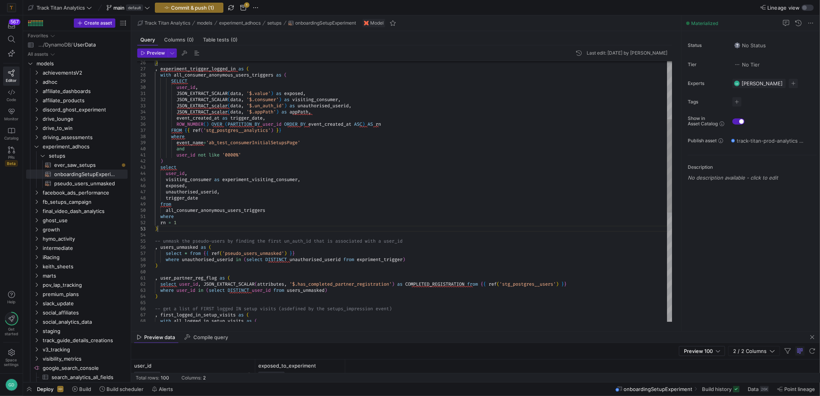
click at [244, 230] on div ") , experiment_trigger_logged_in as ( with all_consumer_anonymous_users_trigger…" at bounding box center [414, 263] width 518 height 726
click at [245, 226] on div at bounding box center [410, 198] width 820 height 396
click at [331, 243] on div at bounding box center [410, 198] width 820 height 396
click at [218, 72] on div ") , experiment_trigger_logged_in as ( with all_consumer_anonymous_users_trigger…" at bounding box center [414, 263] width 518 height 726
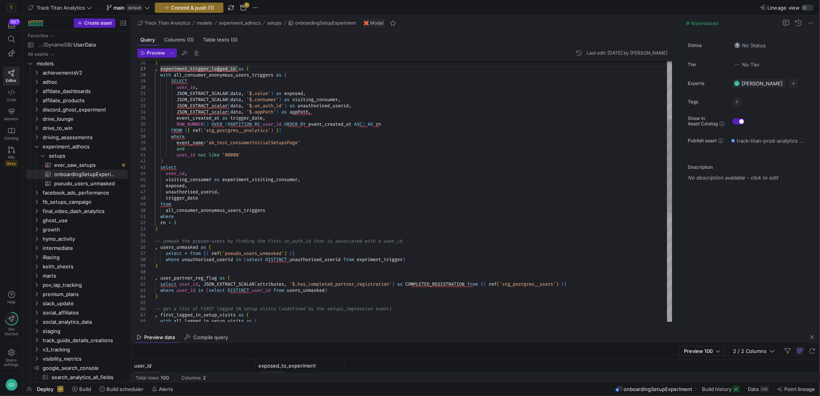
click at [218, 260] on div ") , experiment_trigger_logged_in as ( with all_consumer_anonymous_users_trigger…" at bounding box center [414, 263] width 518 height 726
click at [322, 273] on div ") , experiment_trigger_logged_in as ( with all_consumer_anonymous_users_trigger…" at bounding box center [414, 263] width 518 height 726
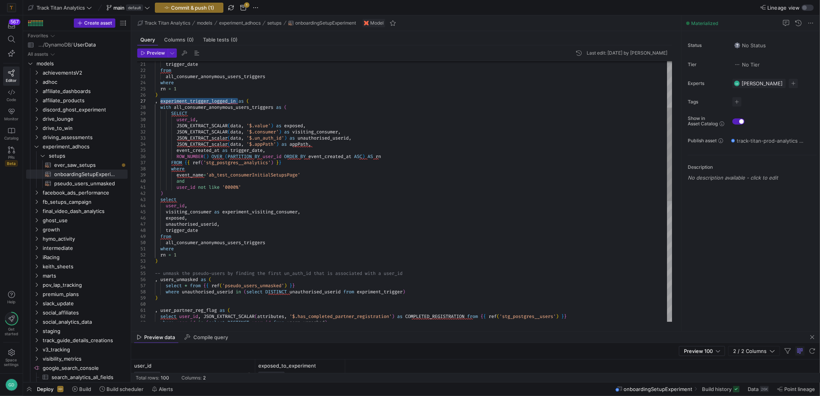
click at [186, 266] on div ") , experiment_trigger_logged_in as ( with all_consumer_anonymous_users_trigger…" at bounding box center [414, 295] width 518 height 726
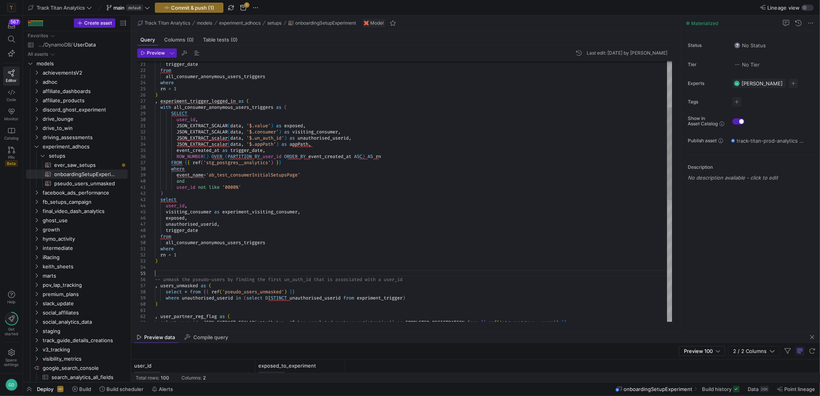
scroll to position [24, 0]
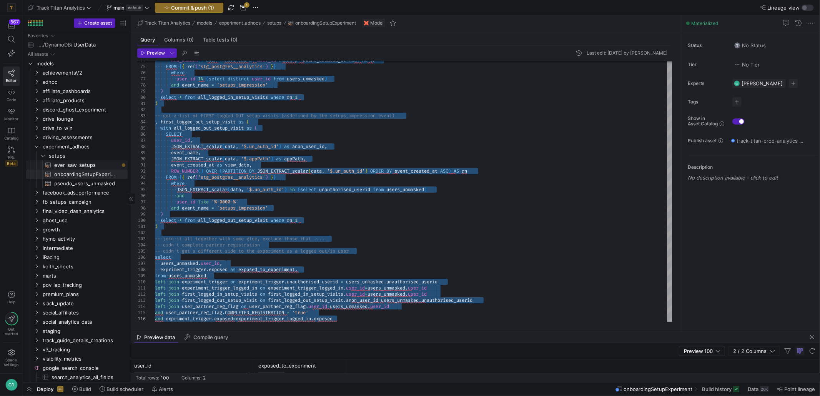
click at [73, 165] on span "ever_saw_setups​​​​​​​​​​" at bounding box center [86, 165] width 65 height 9
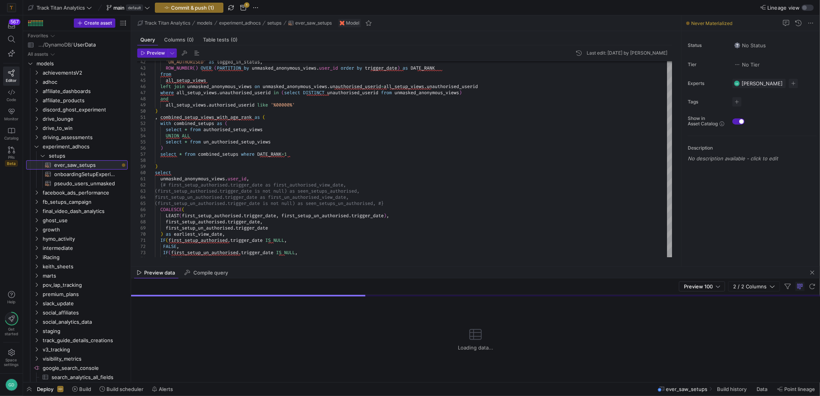
drag, startPoint x: 443, startPoint y: 330, endPoint x: 442, endPoint y: 265, distance: 64.6
click at [37, 389] on span "Deploy" at bounding box center [45, 389] width 17 height 6
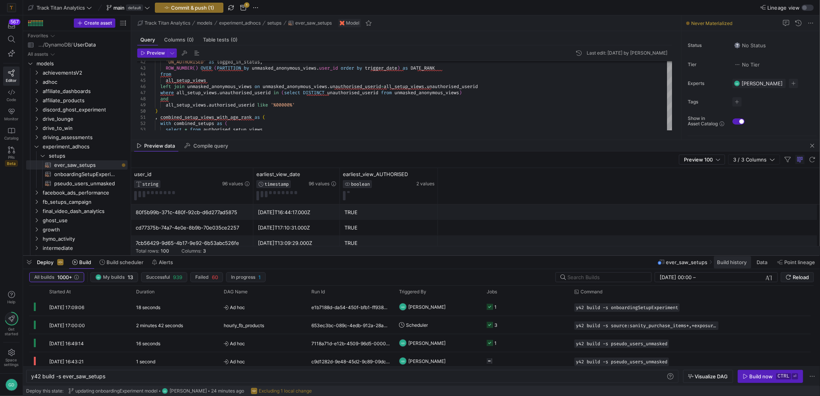
click at [726, 261] on span "Build history" at bounding box center [732, 262] width 30 height 6
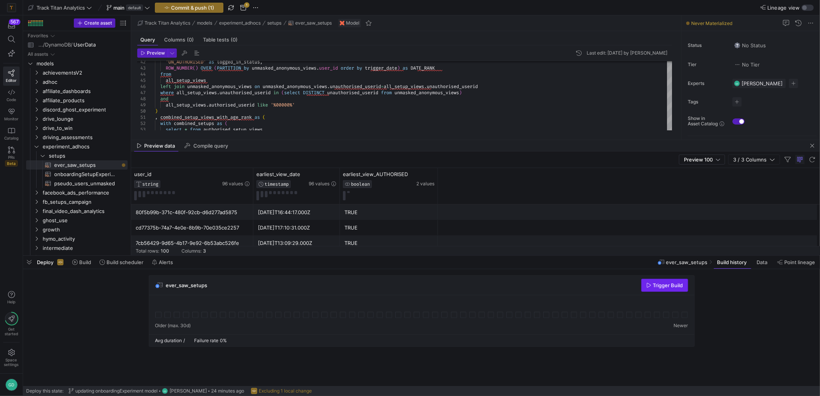
click at [679, 285] on span "Trigger Build" at bounding box center [668, 285] width 30 height 6
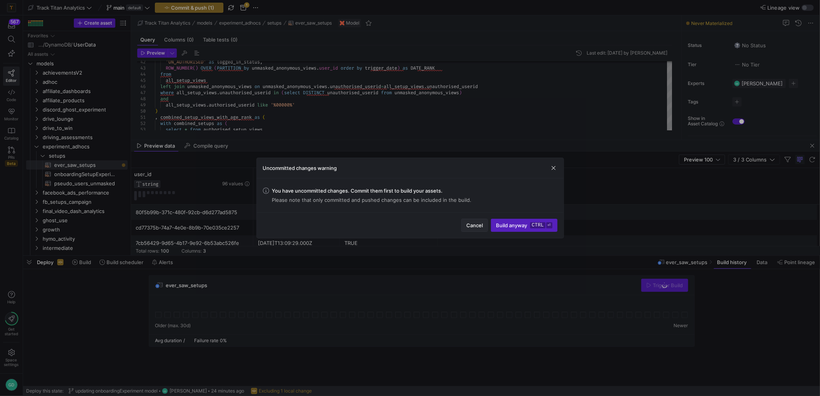
click at [475, 229] on span "button" at bounding box center [475, 225] width 26 height 12
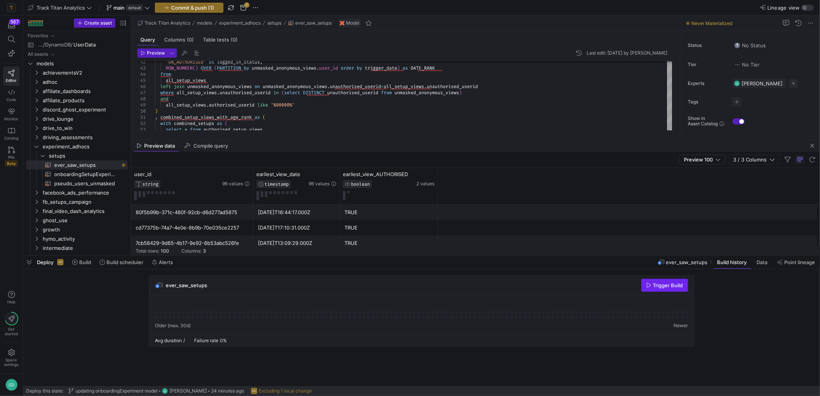
click at [644, 288] on span "button" at bounding box center [665, 285] width 46 height 12
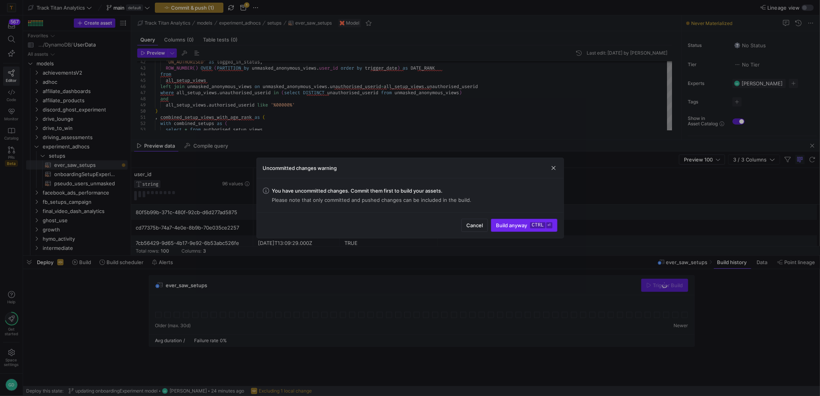
click at [528, 227] on span "Build anyway ctrl ⏎" at bounding box center [524, 225] width 56 height 6
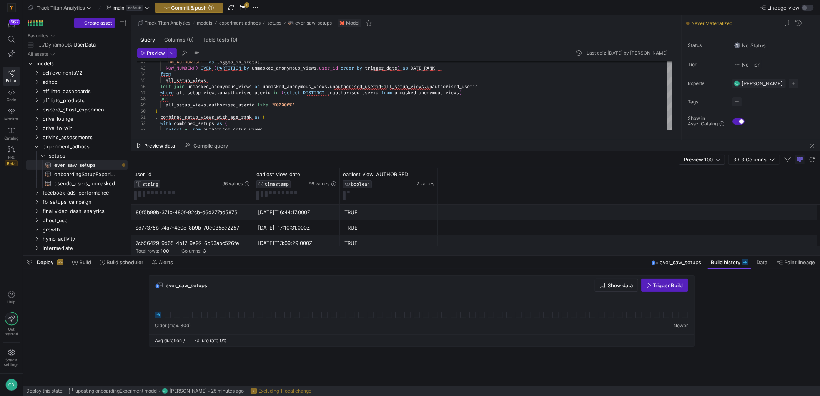
click at [412, 301] on div at bounding box center [421, 310] width 533 height 18
click at [180, 5] on span "Commit & push (1)" at bounding box center [192, 8] width 43 height 6
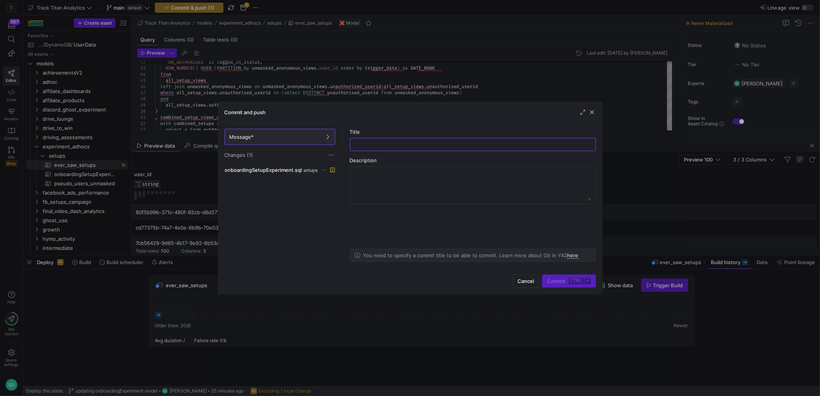
click at [283, 176] on div "onboardingSetupExperiment.sql setups" at bounding box center [280, 215] width 114 height 100
click at [281, 173] on span "onboardingSetupExperiment.sql" at bounding box center [263, 170] width 77 height 6
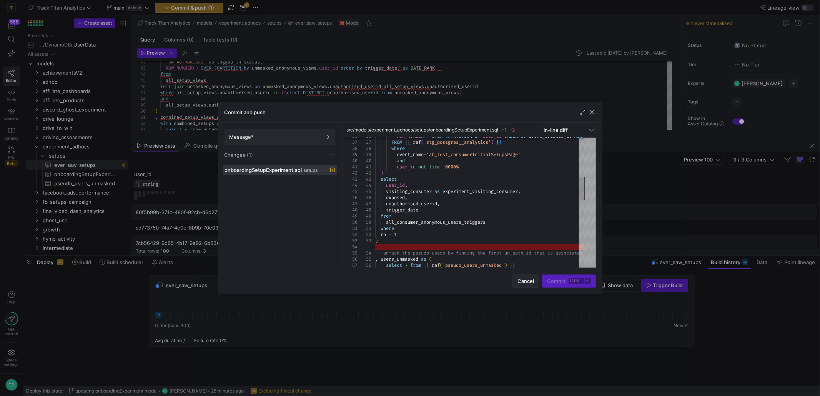
click at [516, 283] on span "button" at bounding box center [526, 281] width 26 height 12
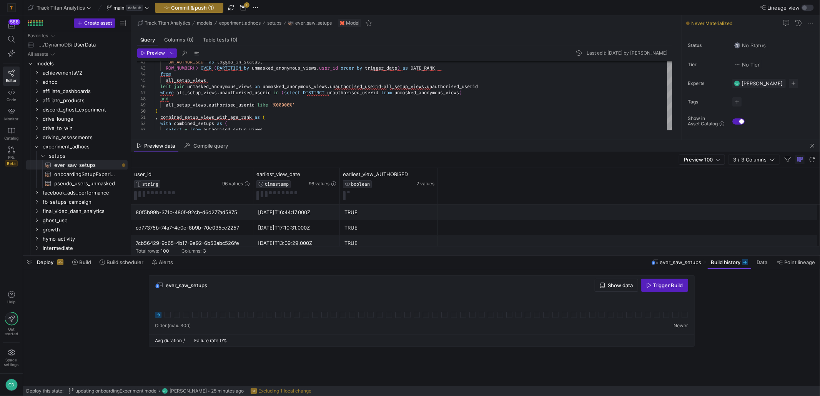
click at [154, 318] on div at bounding box center [421, 314] width 545 height 39
click at [158, 317] on icon at bounding box center [158, 315] width 6 height 6
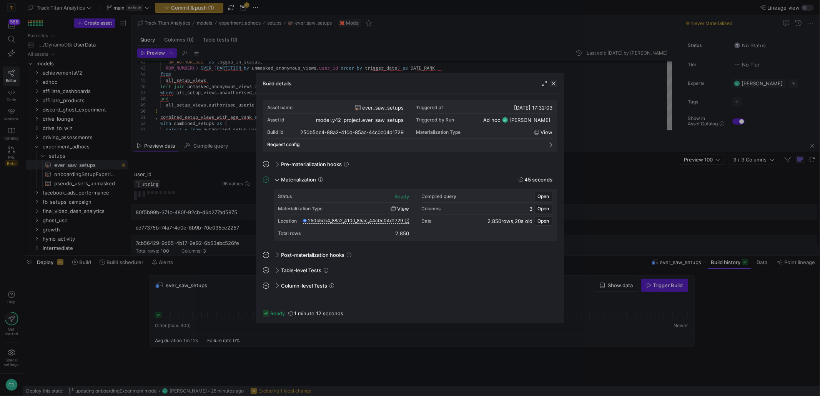
click at [553, 85] on span "button" at bounding box center [554, 84] width 8 height 8
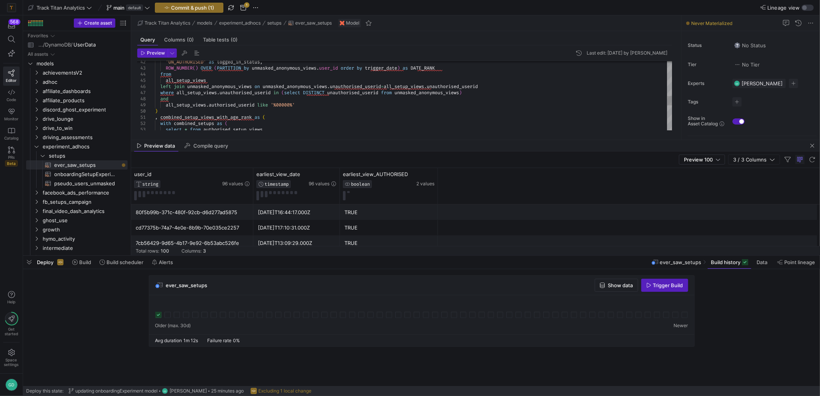
type textarea "trigger_date, 'UN_AUTHORISED' as logged_in_status, ROW_NUMBER() OVER (PARTITION…"
click at [515, 98] on div "'UN_AUTHORISED' as logged_in_status , ROW_NUMBER ( ) OVER ( PARTITION by unmask…" at bounding box center [414, 58] width 518 height 517
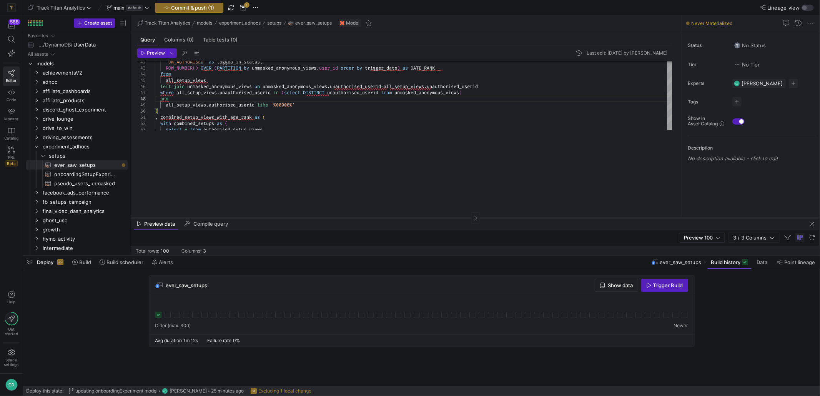
drag, startPoint x: 319, startPoint y: 140, endPoint x: 312, endPoint y: 205, distance: 65.7
click at [312, 218] on div at bounding box center [475, 218] width 689 height 0
